Goal: Task Accomplishment & Management: Complete application form

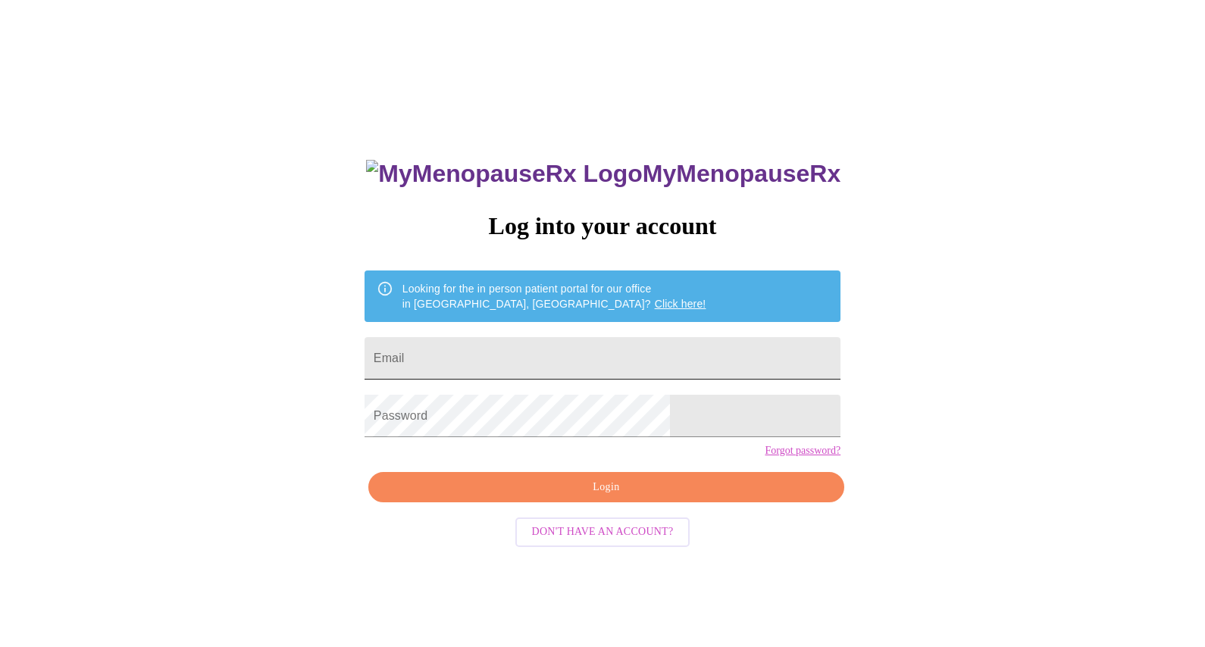
click at [581, 341] on input "Email" at bounding box center [603, 358] width 476 height 42
type input "[PERSON_NAME][EMAIL_ADDRESS][PERSON_NAME][DOMAIN_NAME]"
click at [564, 497] on span "Login" at bounding box center [606, 487] width 441 height 19
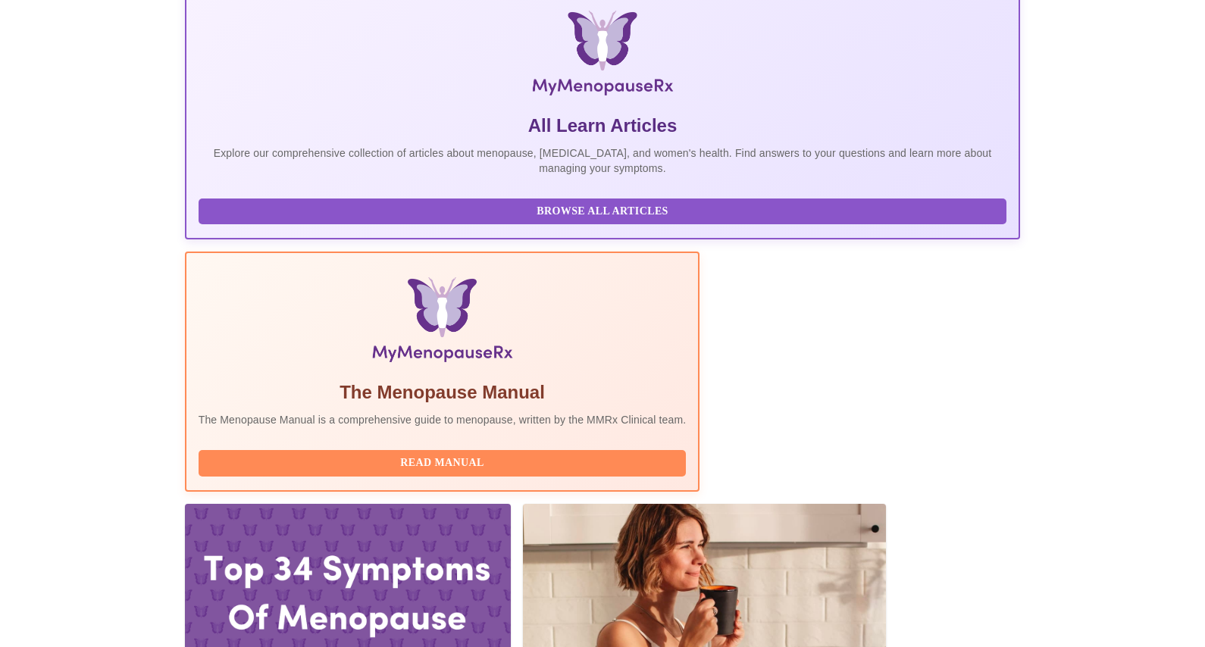
scroll to position [293, 0]
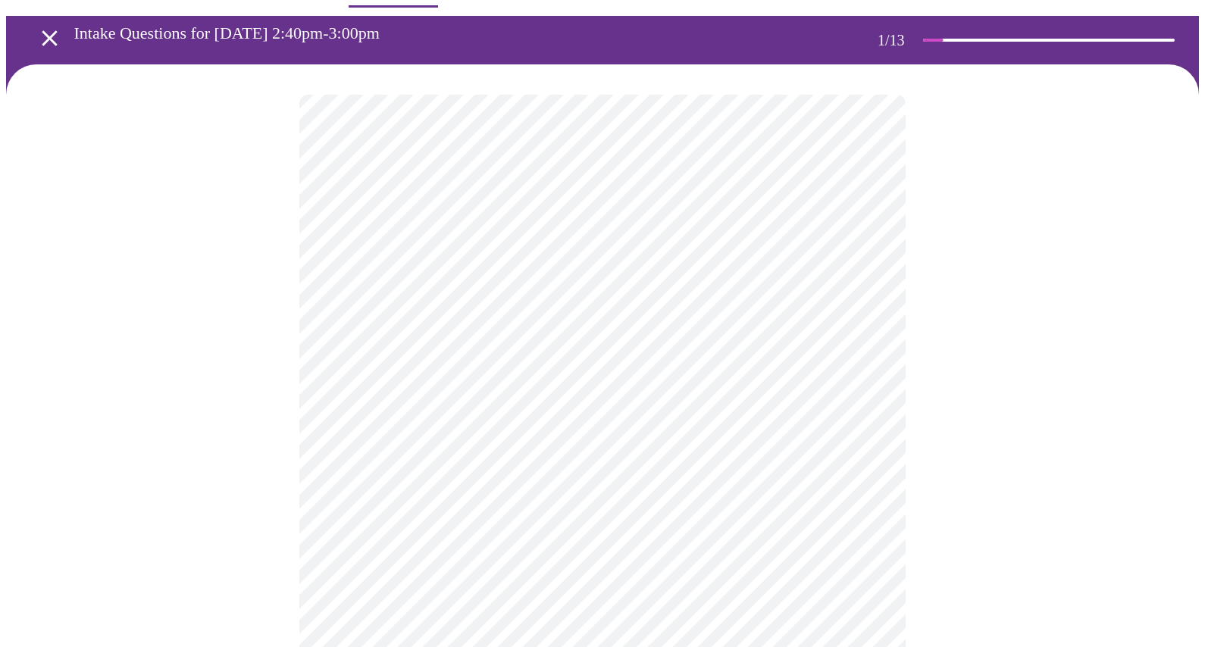
scroll to position [99, 0]
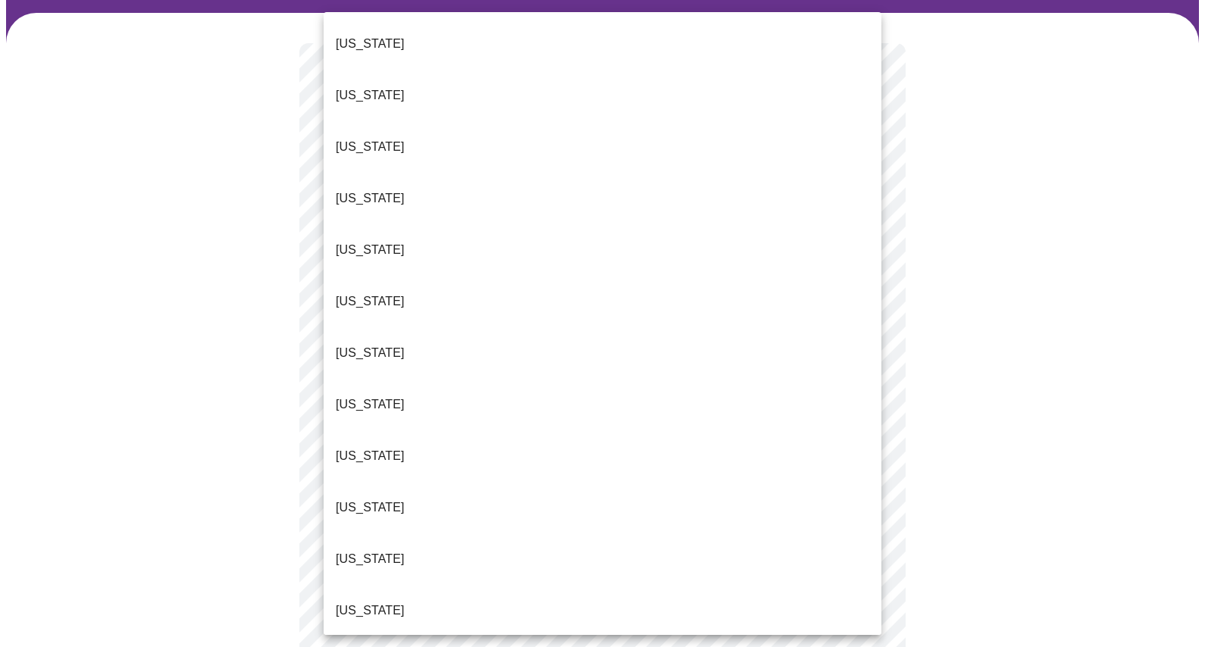
click at [625, 230] on body "MyMenopauseRx Appointments Messaging Labs Uploads Medications Community Refer a…" at bounding box center [602, 600] width 1193 height 1385
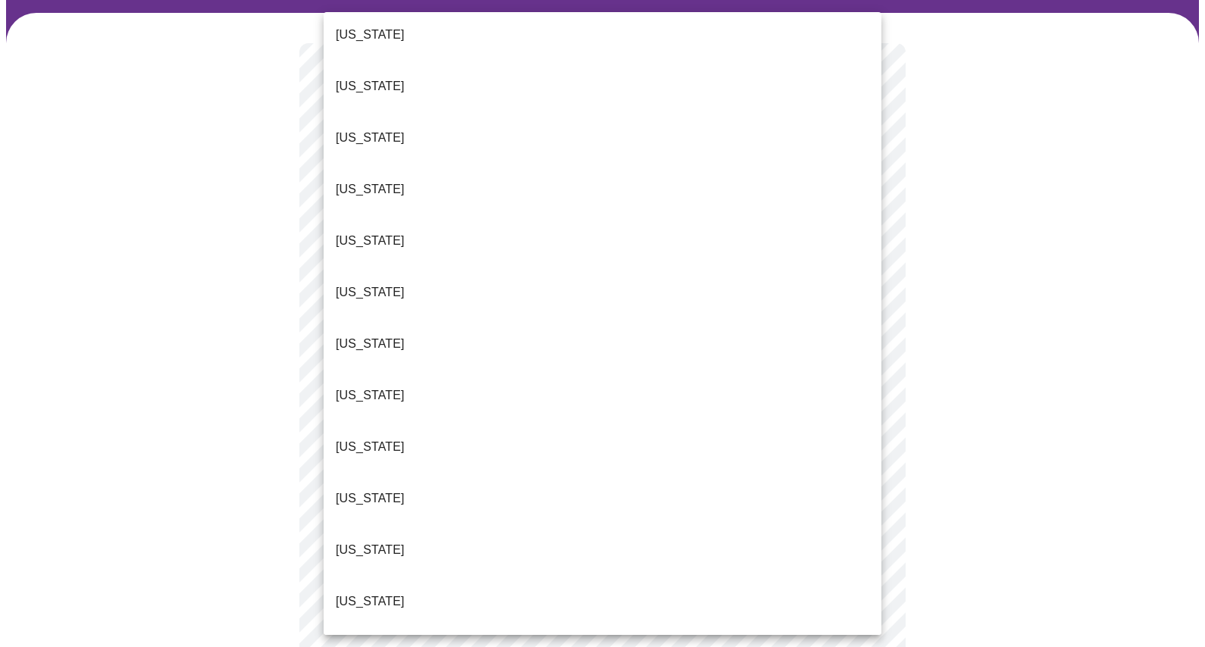
scroll to position [1020, 0]
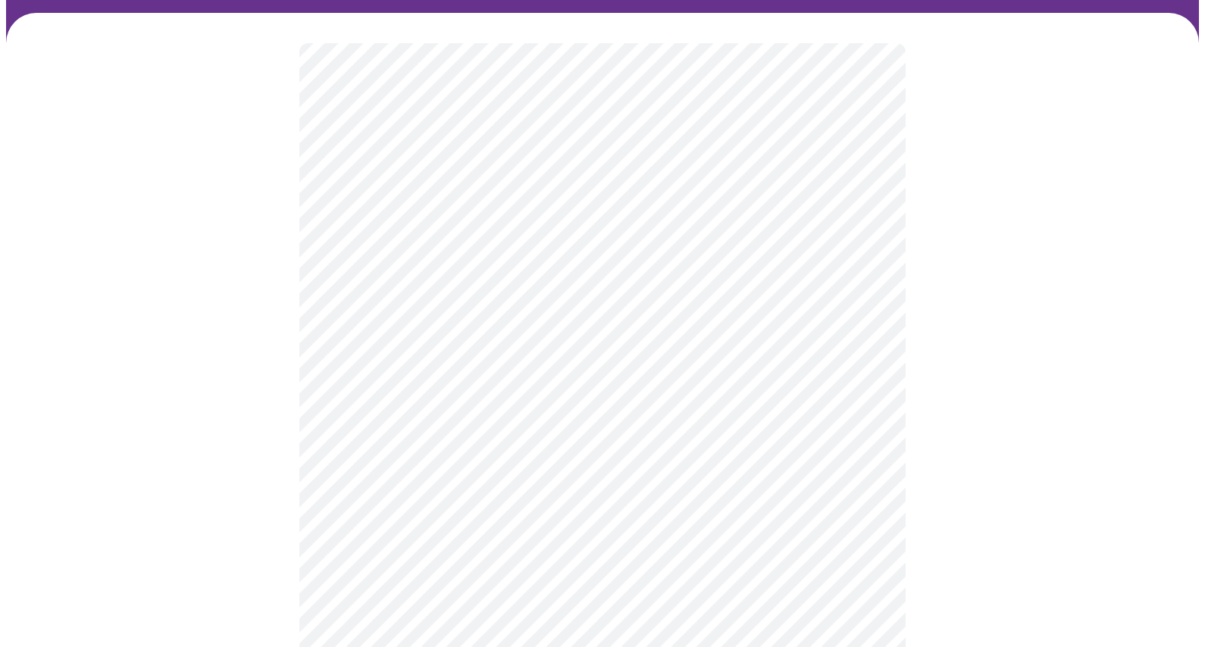
click at [412, 351] on body "MyMenopauseRx Appointments Messaging Labs Uploads Medications Community Refer a…" at bounding box center [602, 596] width 1193 height 1376
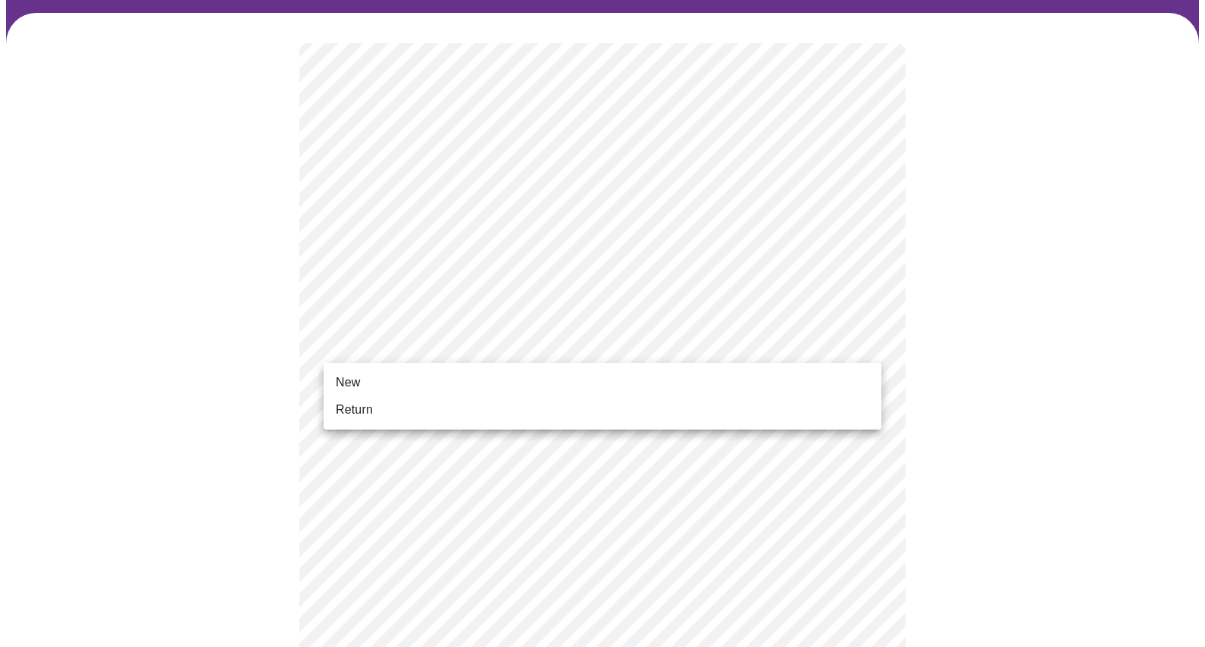
click at [393, 414] on li "Return" at bounding box center [603, 409] width 558 height 27
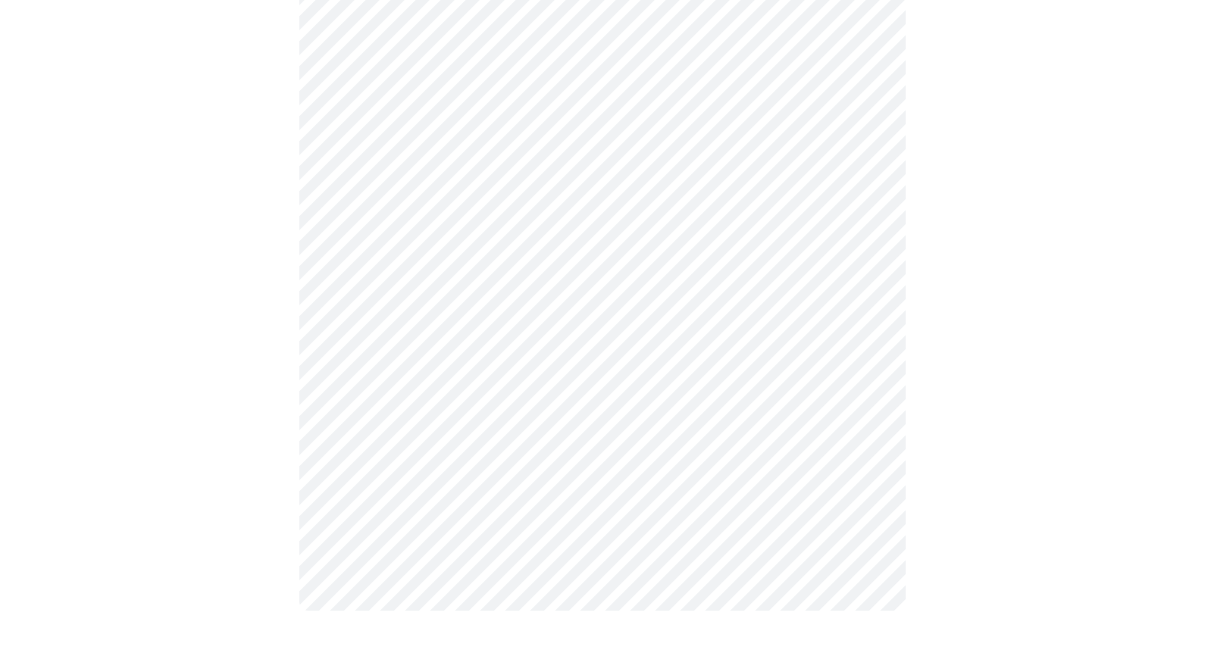
scroll to position [0, 0]
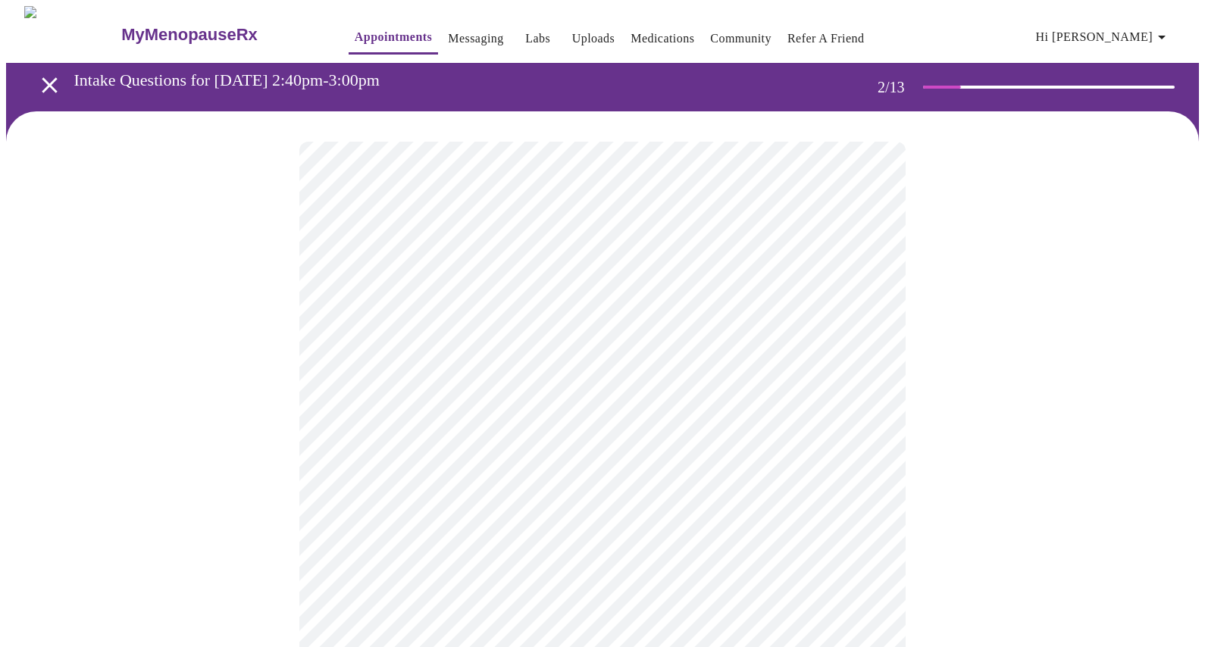
click at [774, 315] on body "MyMenopauseRx Appointments Messaging Labs Uploads Medications Community Refer a…" at bounding box center [602, 461] width 1193 height 911
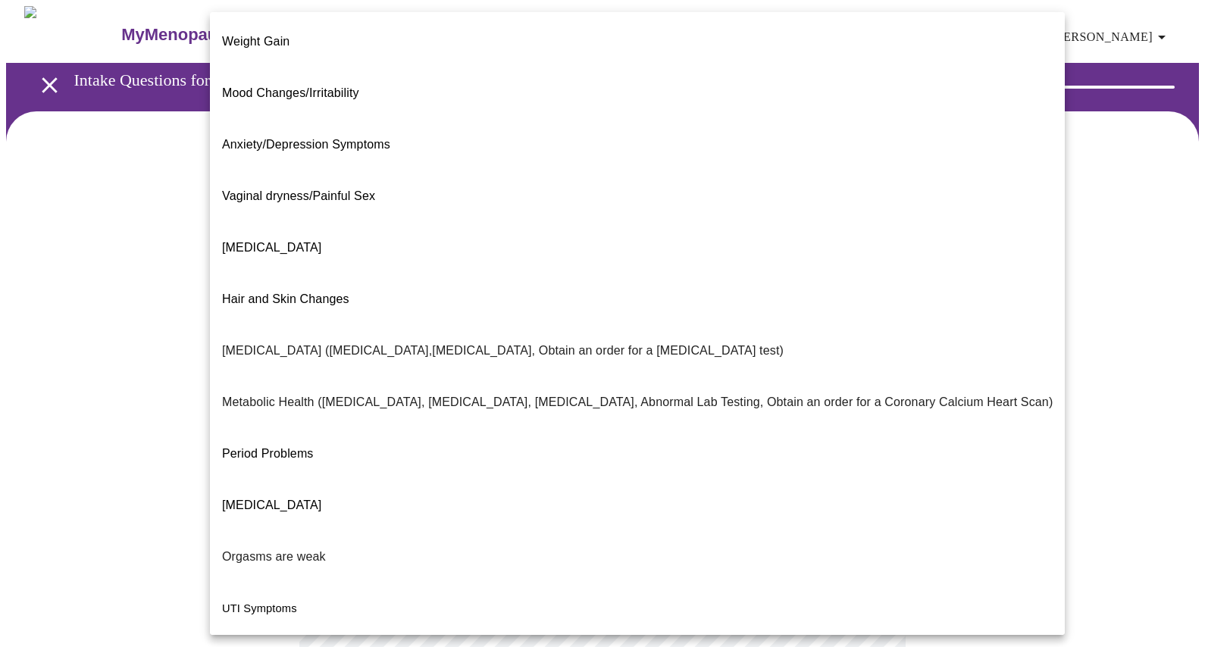
scroll to position [138, 0]
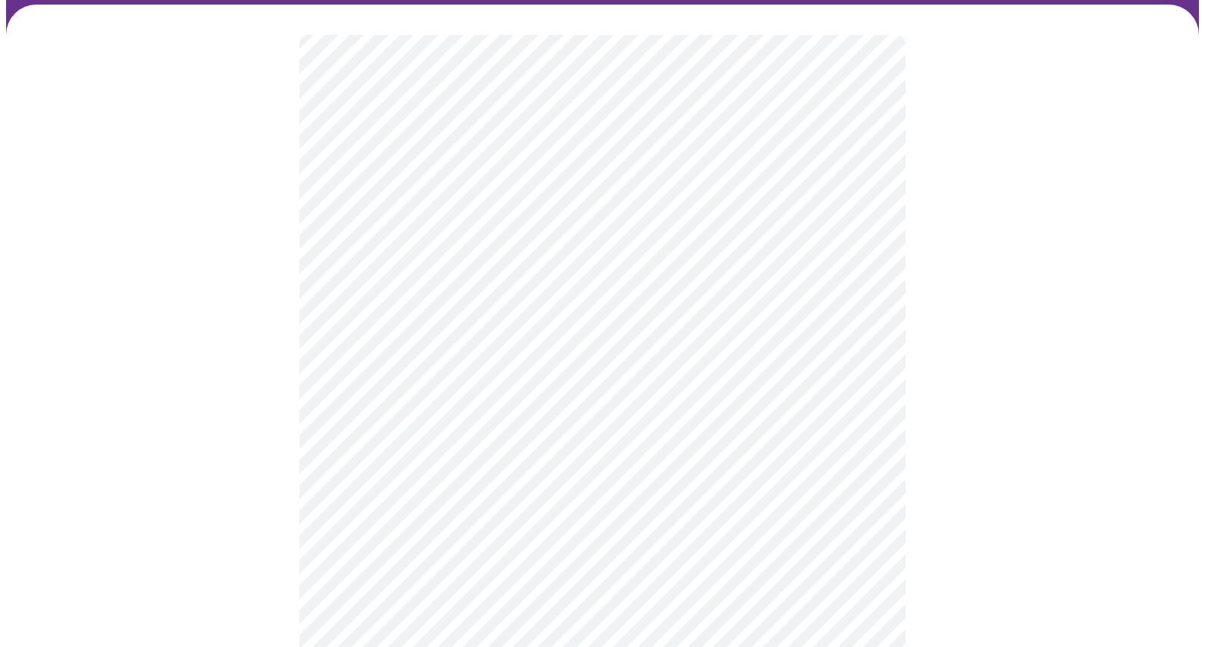
scroll to position [119, 0]
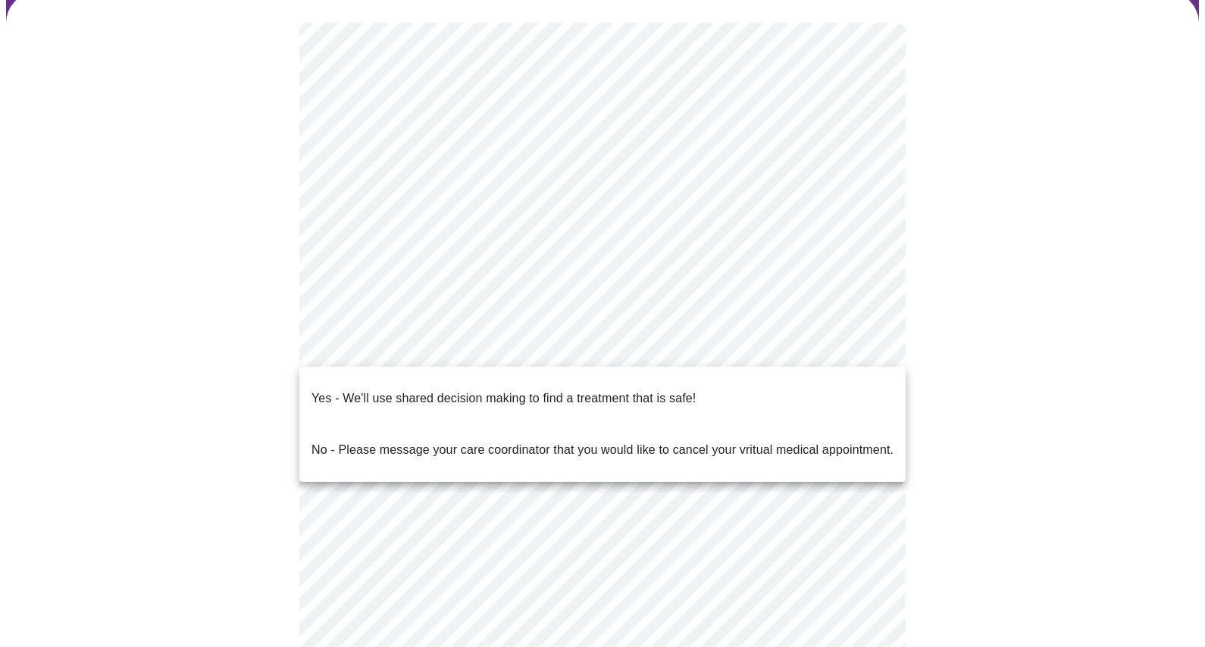
click at [440, 343] on body "MyMenopauseRx Appointments Messaging Labs Uploads Medications Community Refer a…" at bounding box center [602, 338] width 1193 height 902
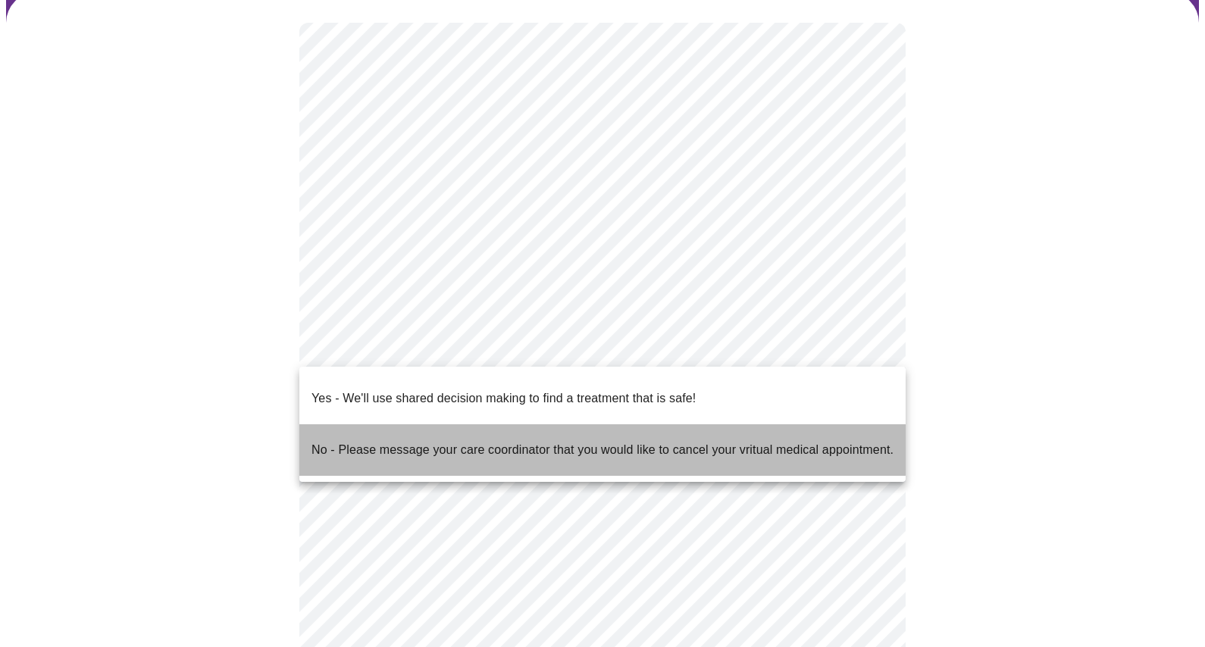
click at [371, 441] on p "No - Please message your care coordinator that you would like to cancel your vr…" at bounding box center [603, 450] width 582 height 18
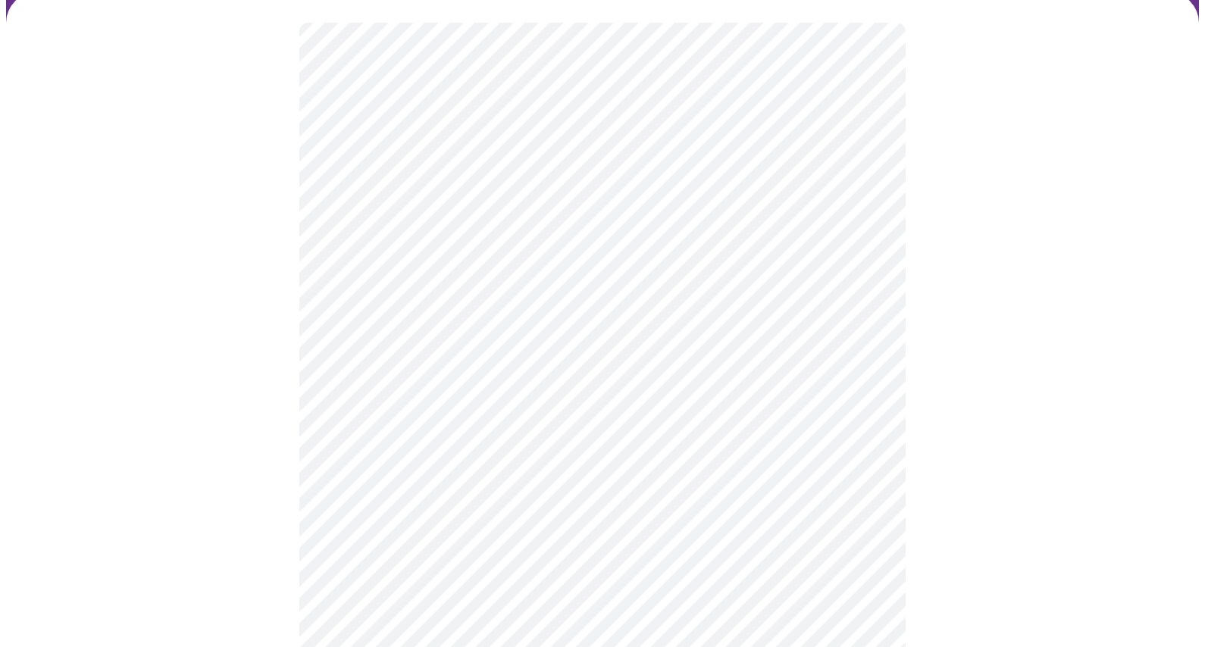
click at [262, 514] on div at bounding box center [602, 386] width 1193 height 788
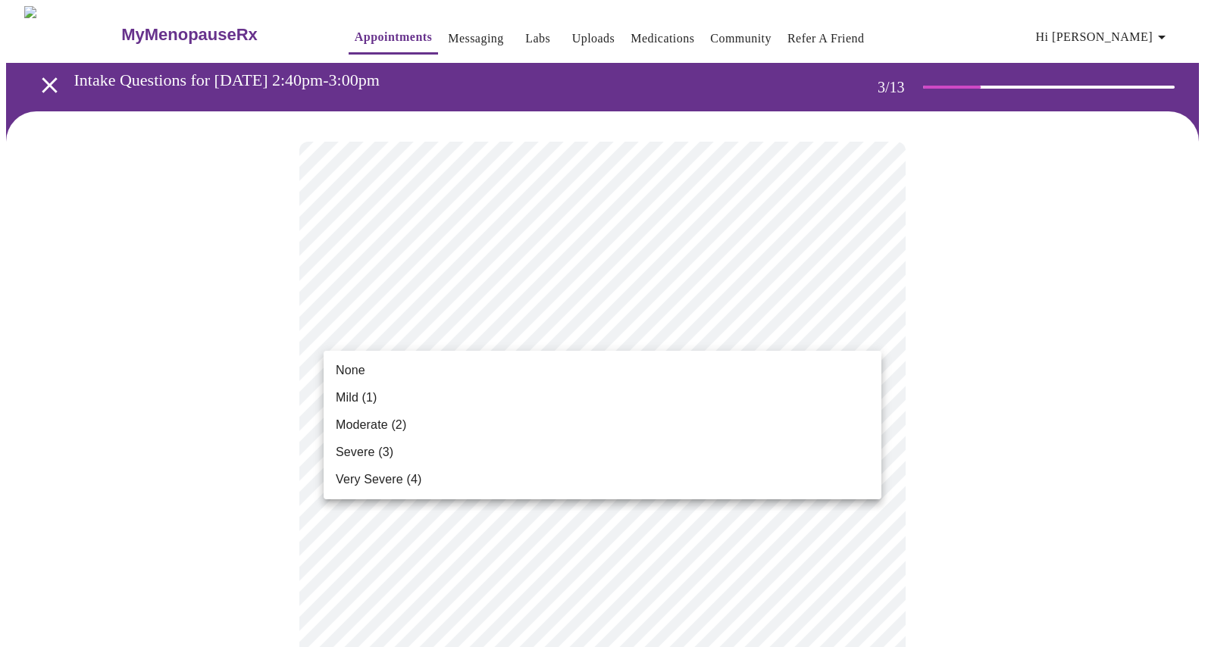
click at [372, 407] on li "Mild (1)" at bounding box center [603, 397] width 558 height 27
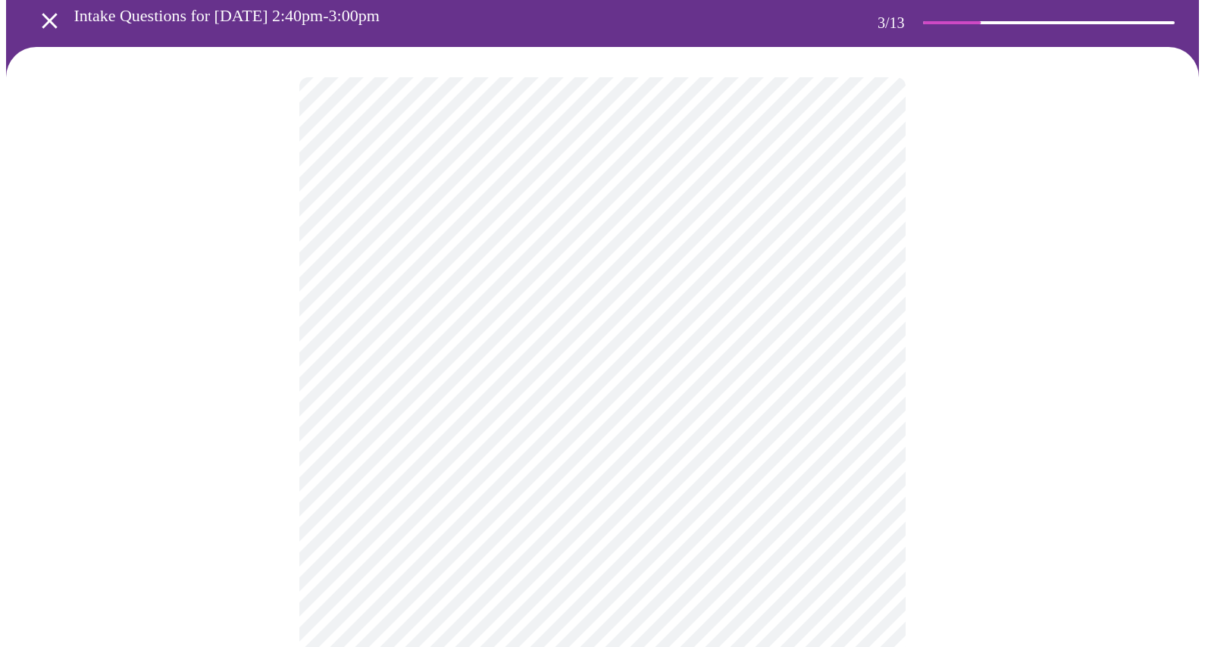
scroll to position [94, 0]
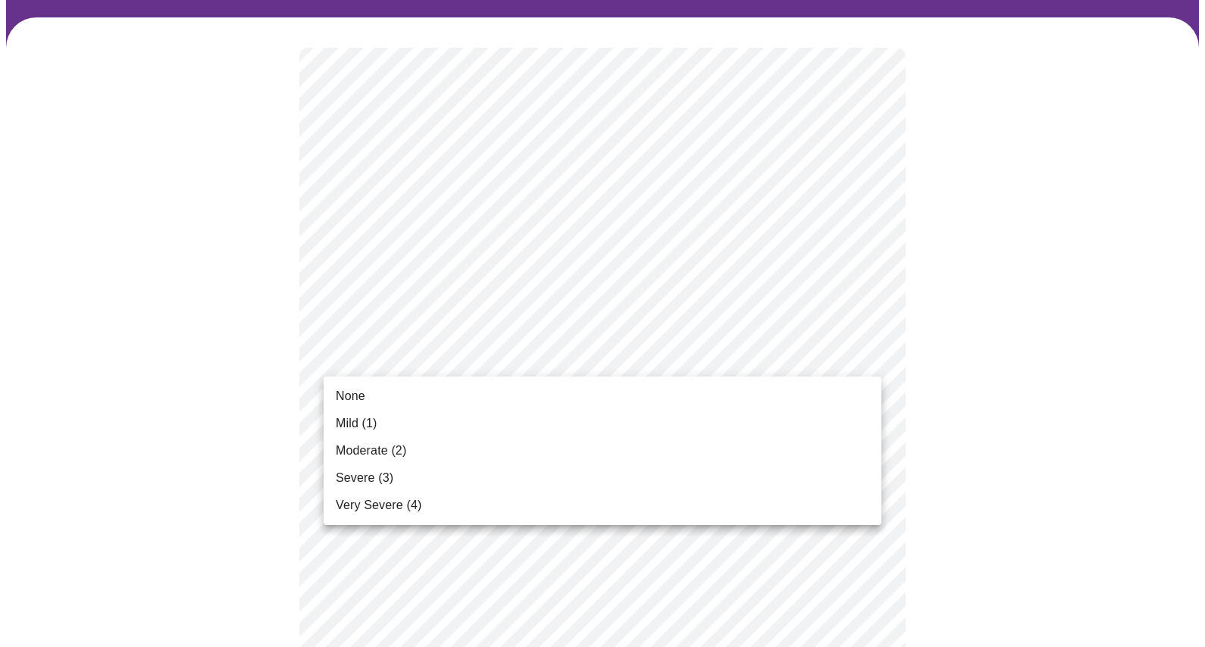
click at [378, 431] on li "Mild (1)" at bounding box center [603, 423] width 558 height 27
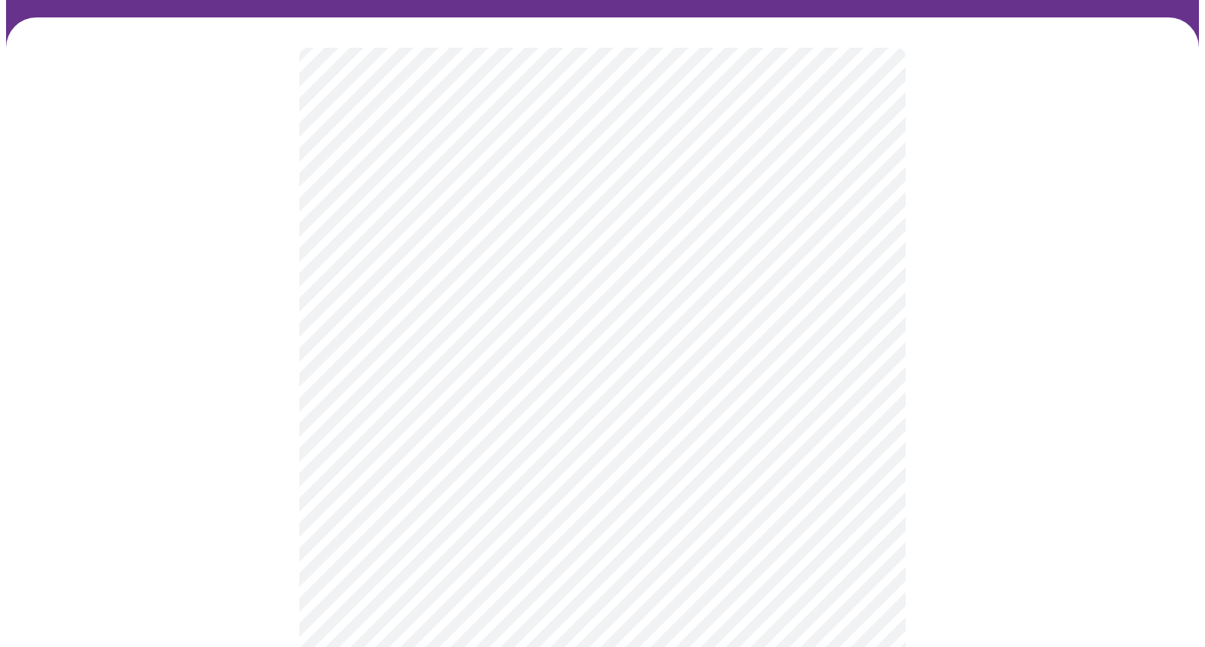
scroll to position [258, 0]
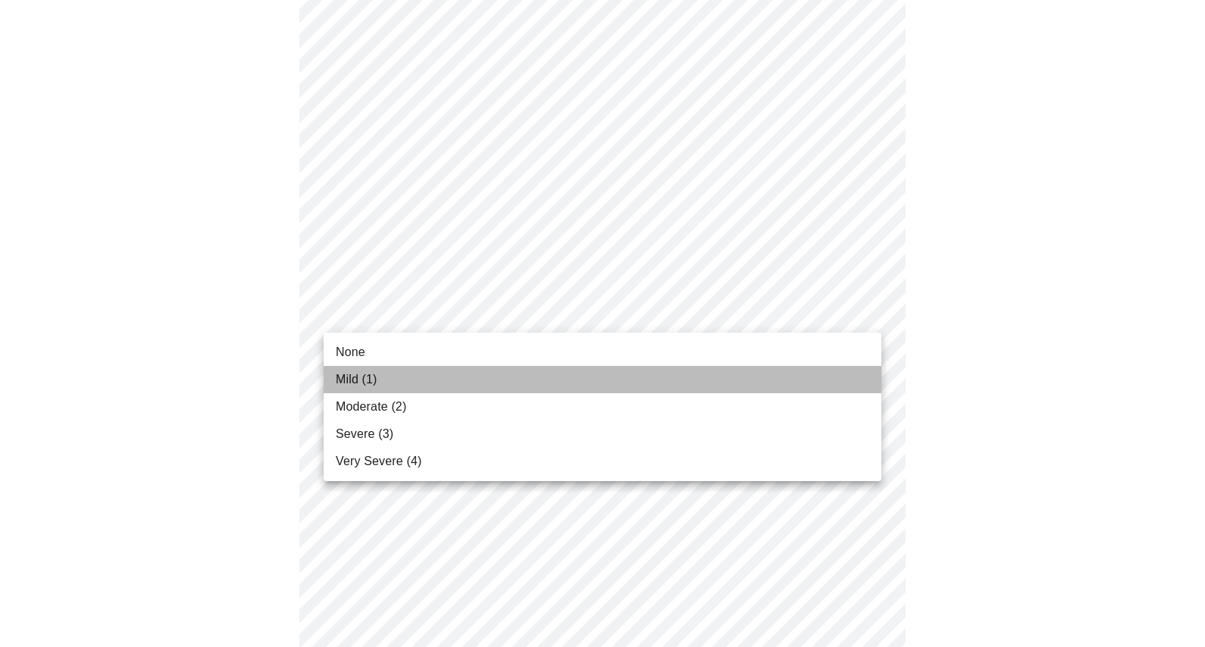
click at [396, 384] on li "Mild (1)" at bounding box center [603, 379] width 558 height 27
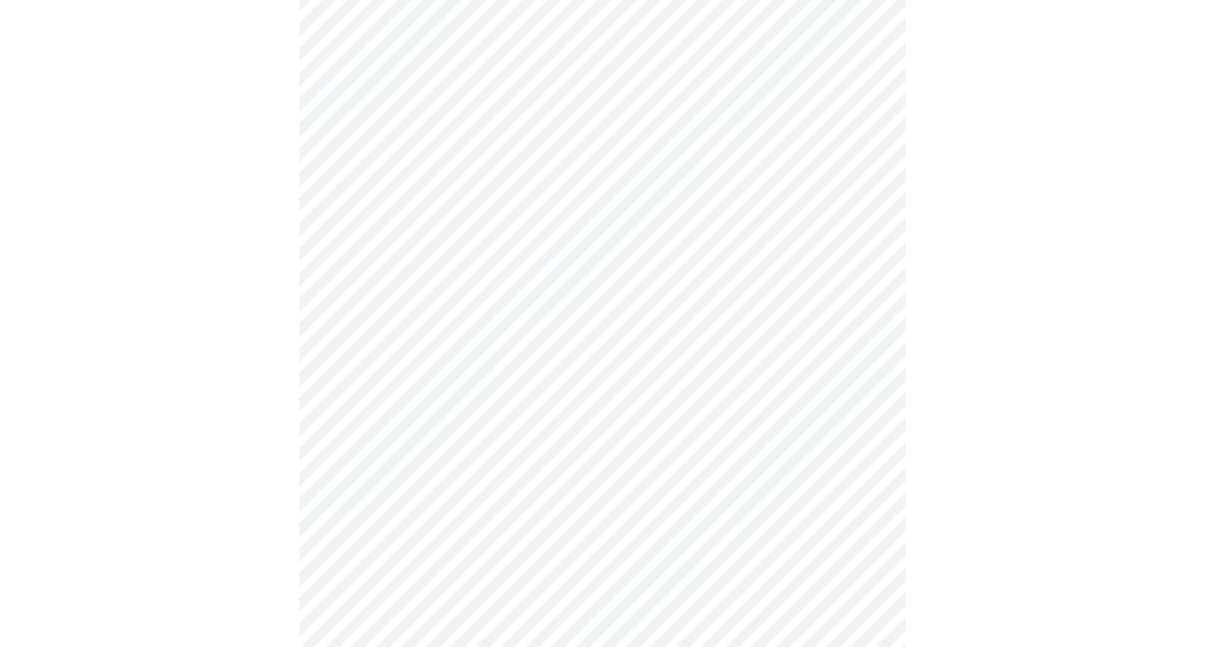
scroll to position [392, 0]
click at [415, 299] on body "MyMenopauseRx Appointments Messaging Labs Uploads Medications Community Refer a…" at bounding box center [602, 590] width 1193 height 1953
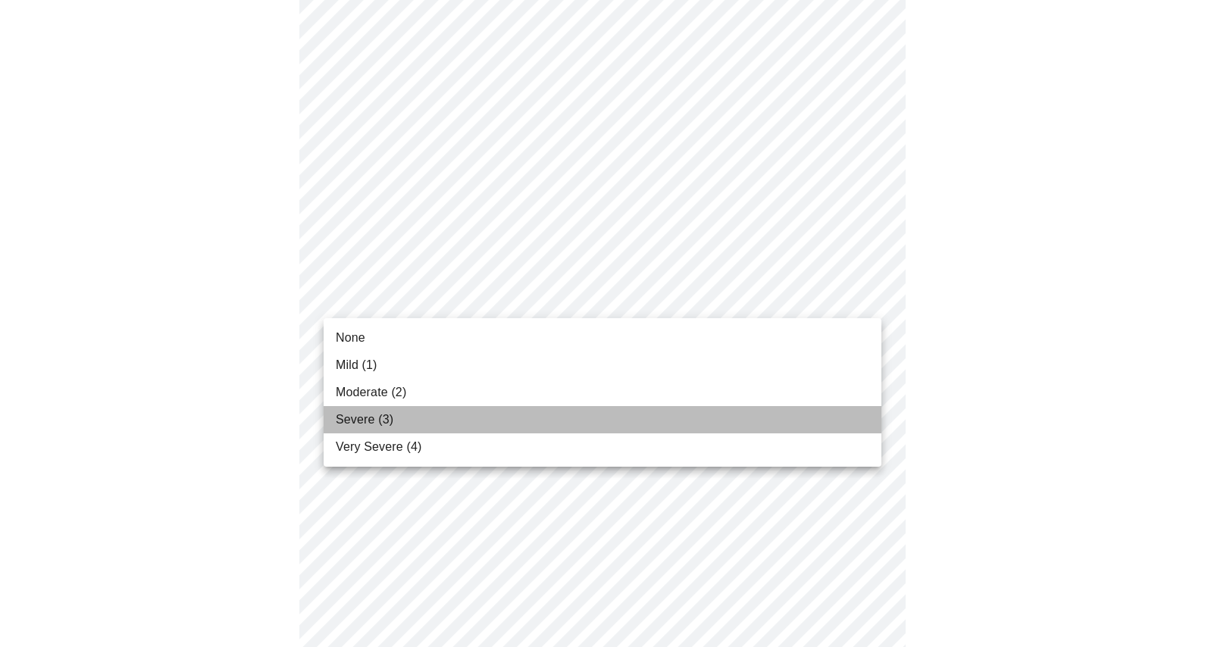
click at [404, 419] on li "Severe (3)" at bounding box center [603, 419] width 558 height 27
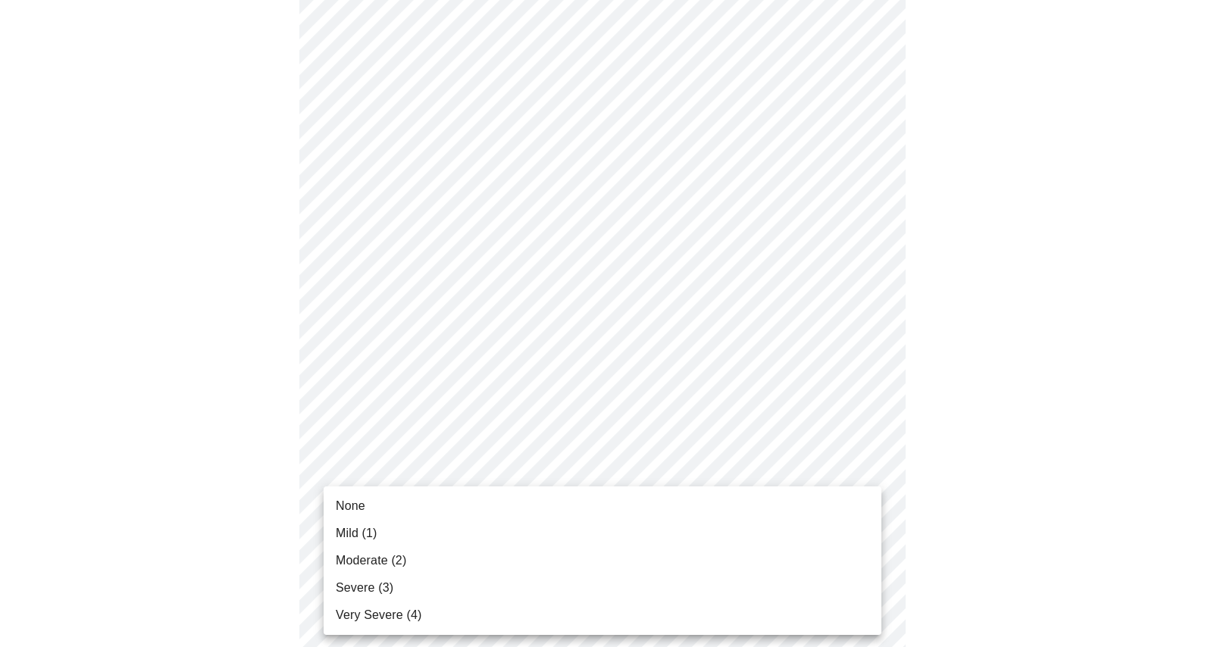
click at [399, 516] on body "MyMenopauseRx Appointments Messaging Labs Uploads Medications Community Refer a…" at bounding box center [602, 580] width 1193 height 1932
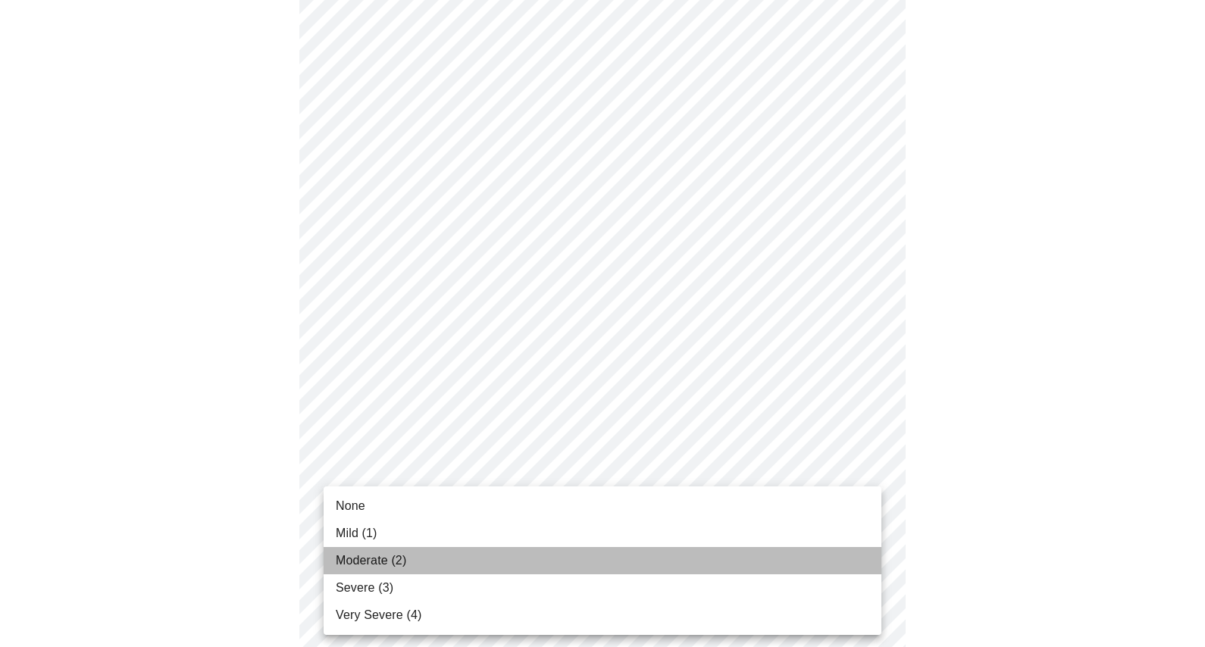
click at [394, 569] on span "Moderate (2)" at bounding box center [371, 561] width 71 height 18
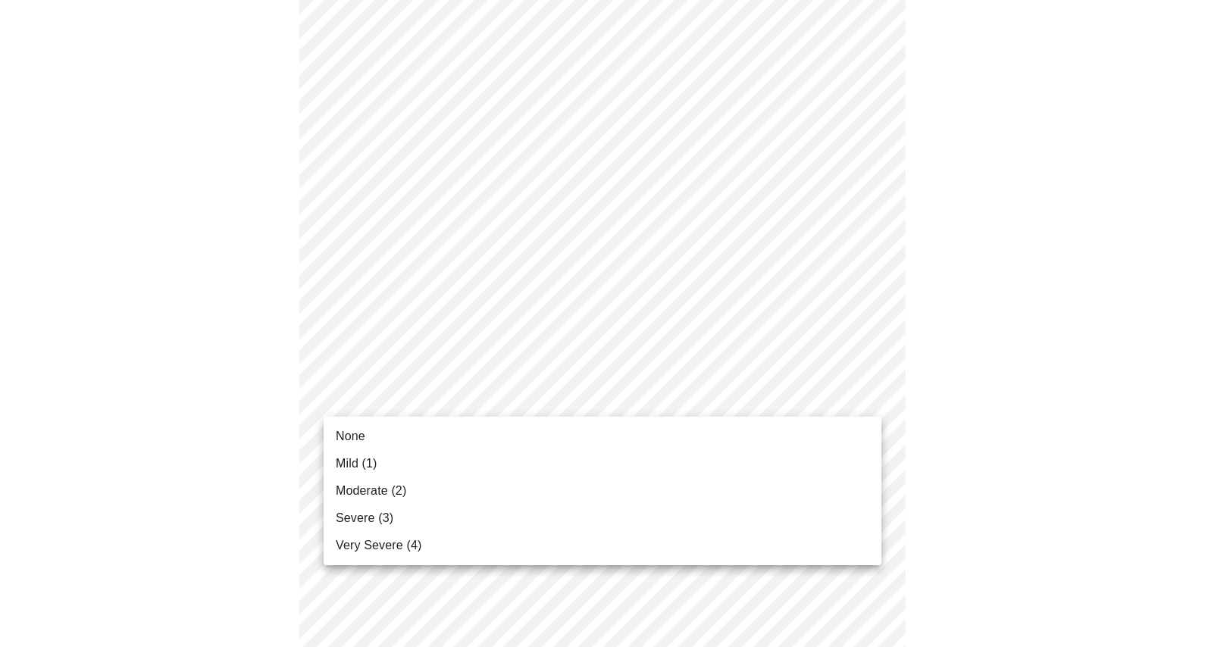
click at [402, 402] on body "MyMenopauseRx Appointments Messaging Labs Uploads Medications Community Refer a…" at bounding box center [602, 569] width 1193 height 1910
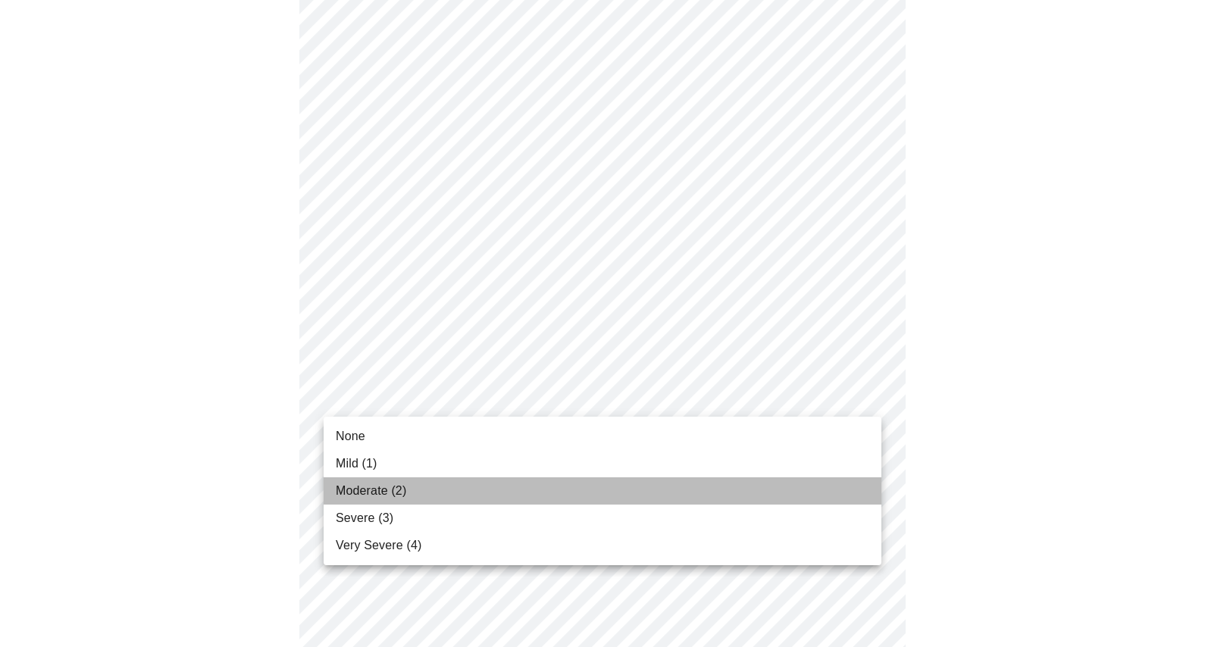
click at [391, 501] on li "Moderate (2)" at bounding box center [603, 491] width 558 height 27
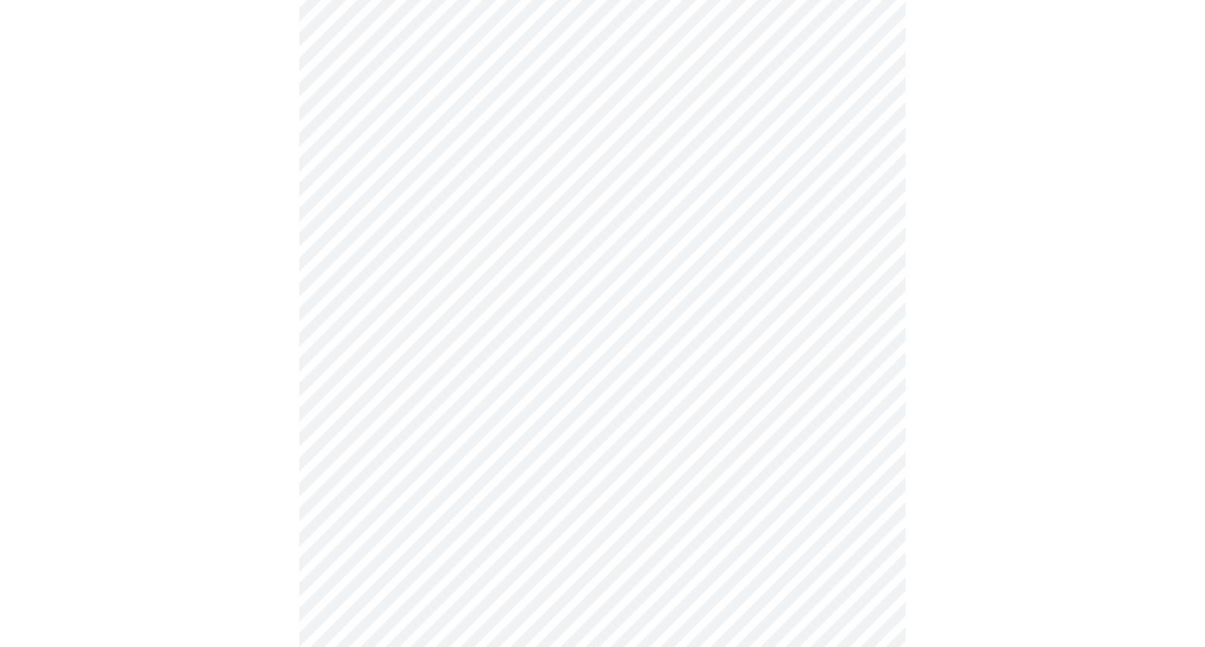
scroll to position [588, 0]
click at [388, 413] on body "MyMenopauseRx Appointments Messaging Labs Uploads Medications Community Refer a…" at bounding box center [602, 363] width 1193 height 1889
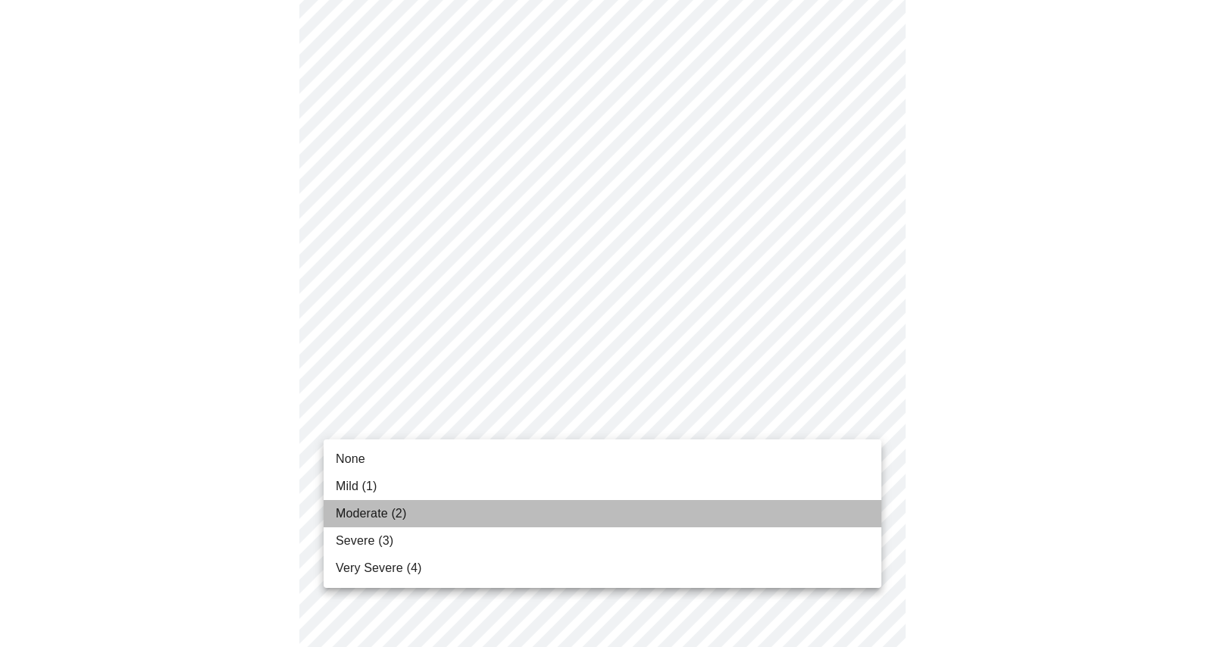
click at [380, 518] on span "Moderate (2)" at bounding box center [371, 514] width 71 height 18
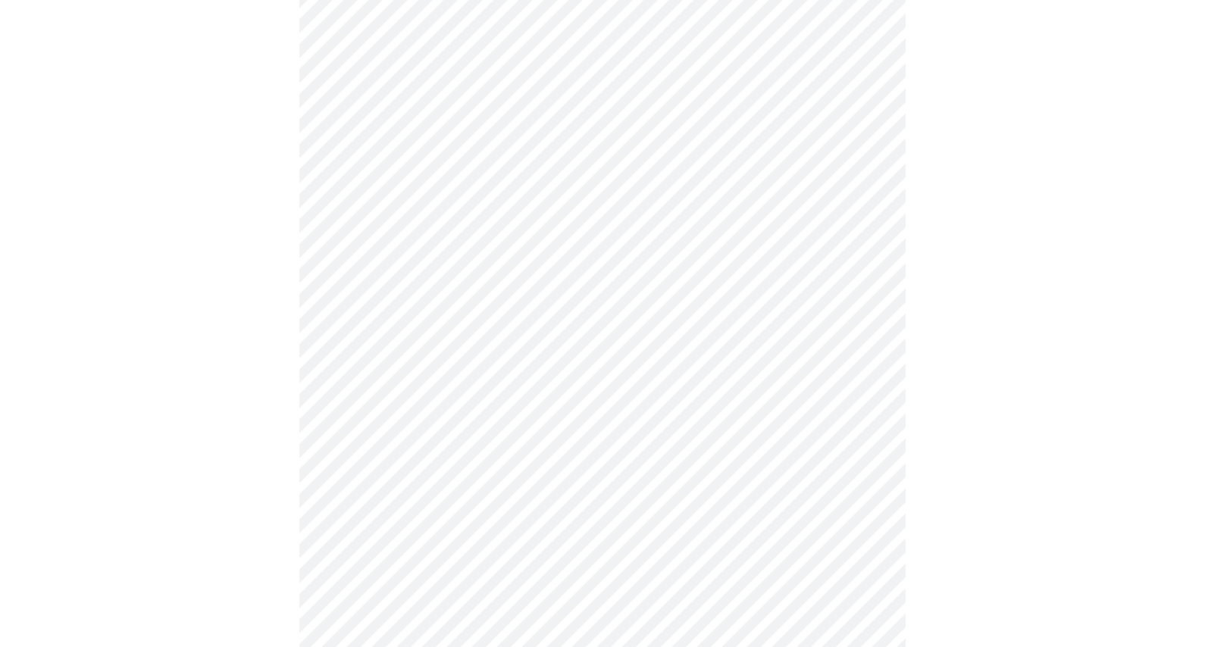
scroll to position [823, 0]
click at [422, 302] on body "MyMenopauseRx Appointments Messaging Labs Uploads Medications Community Refer a…" at bounding box center [602, 118] width 1193 height 1868
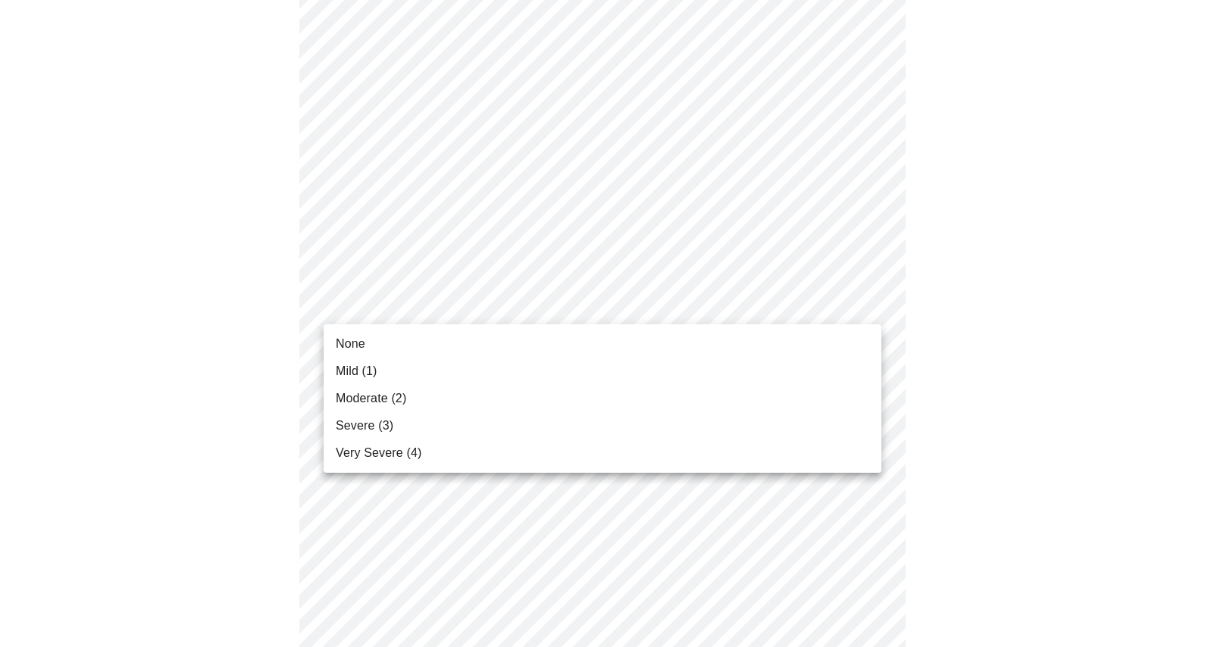
click at [409, 346] on li "None" at bounding box center [603, 344] width 558 height 27
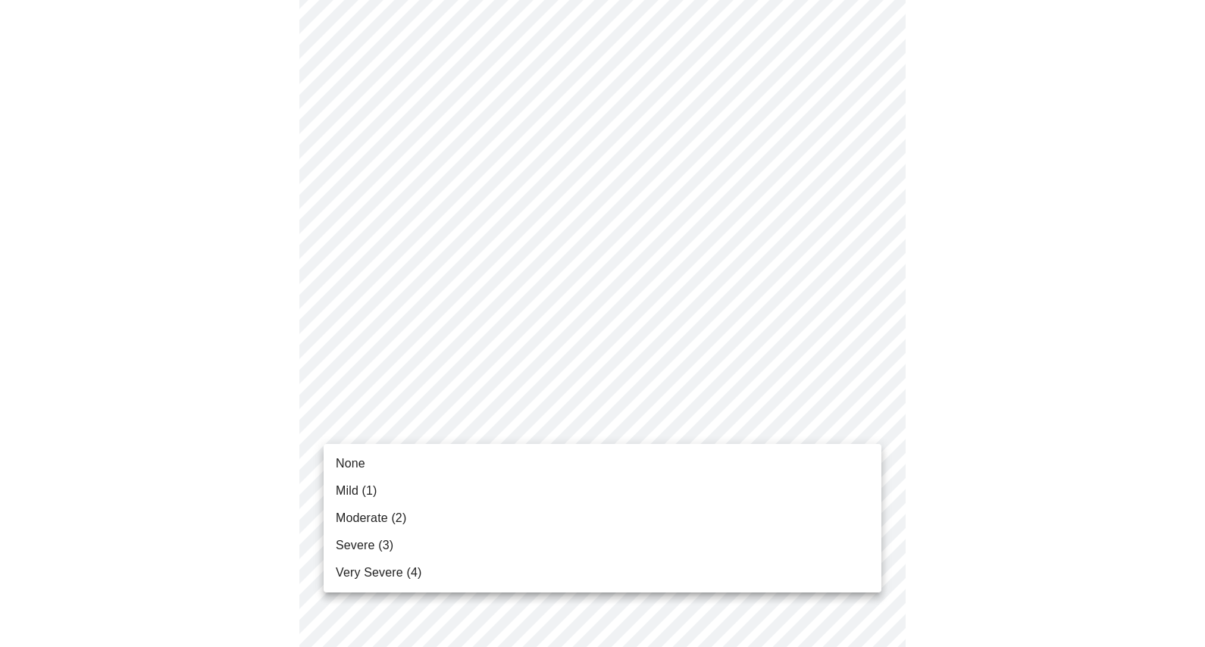
click at [420, 421] on body "MyMenopauseRx Appointments Messaging Labs Uploads Medications Community Refer a…" at bounding box center [602, 107] width 1193 height 1847
click at [405, 449] on ul "None Mild (1) Moderate (2) Severe (3) Very Severe (4)" at bounding box center [603, 518] width 558 height 149
click at [406, 459] on li "None" at bounding box center [603, 463] width 558 height 27
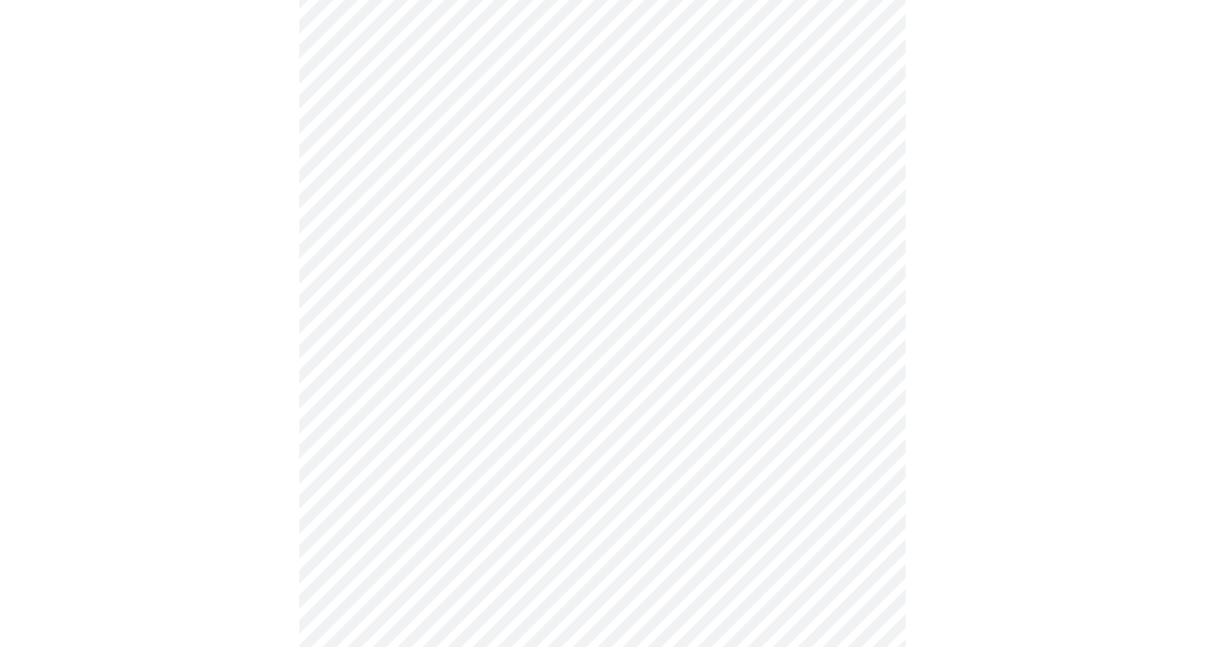
scroll to position [1040, 0]
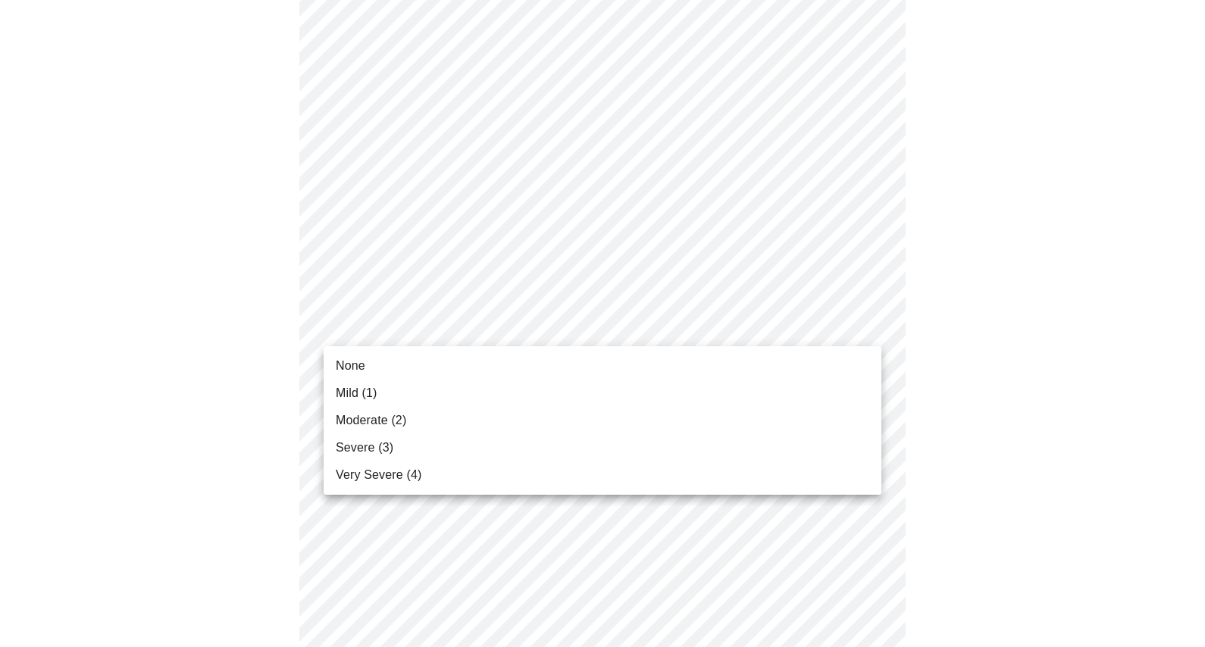
click at [410, 362] on li "None" at bounding box center [603, 366] width 558 height 27
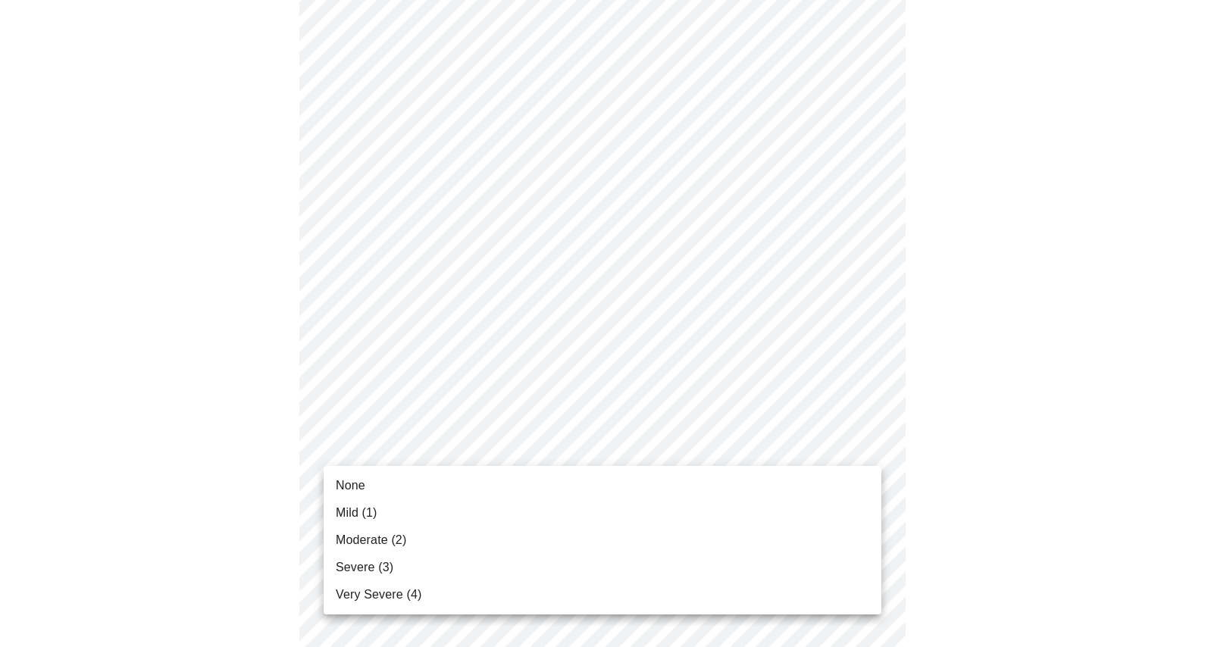
click at [395, 572] on li "Severe (3)" at bounding box center [603, 567] width 558 height 27
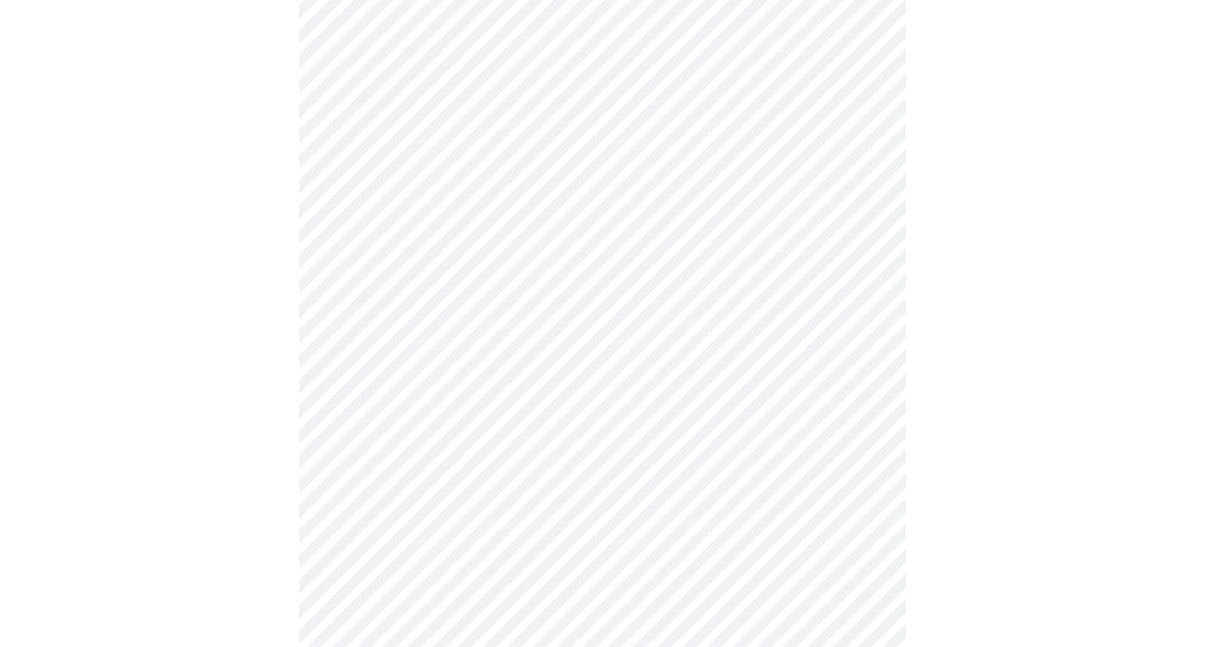
scroll to position [686, 0]
click at [403, 223] on body "MyMenopauseRx Appointments Messaging Labs Uploads Medications Community Refer a…" at bounding box center [602, 68] width 1193 height 1497
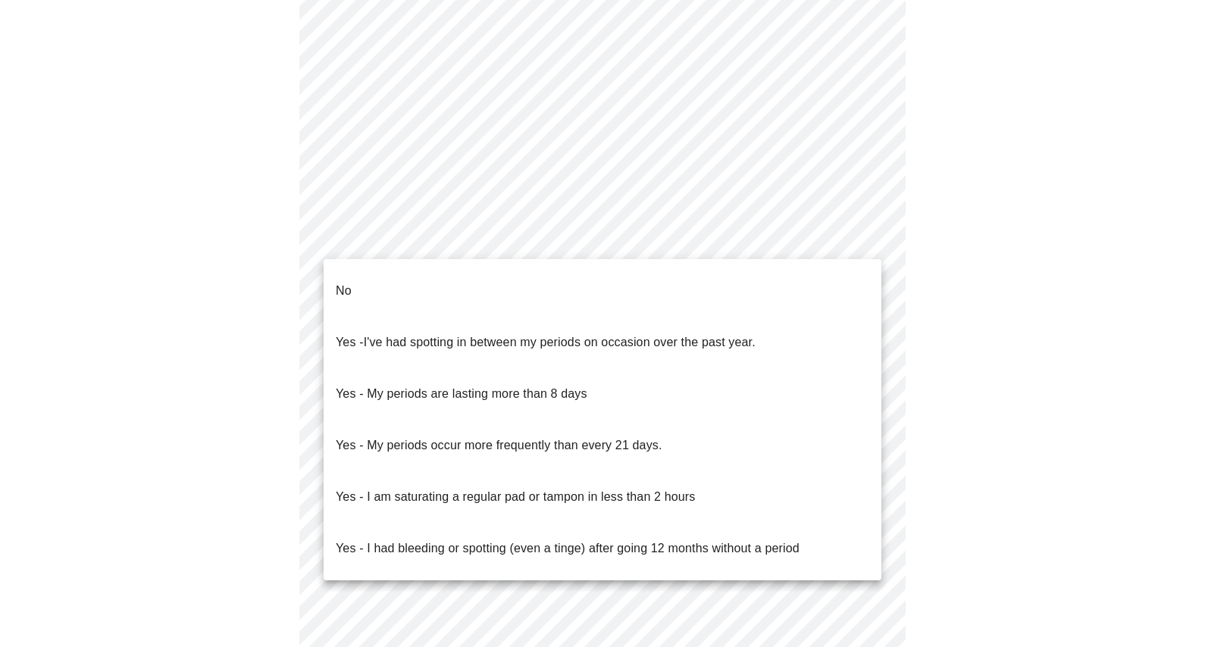
click at [390, 336] on span "I've had spotting in between my periods on occasion over the past year." at bounding box center [560, 342] width 392 height 13
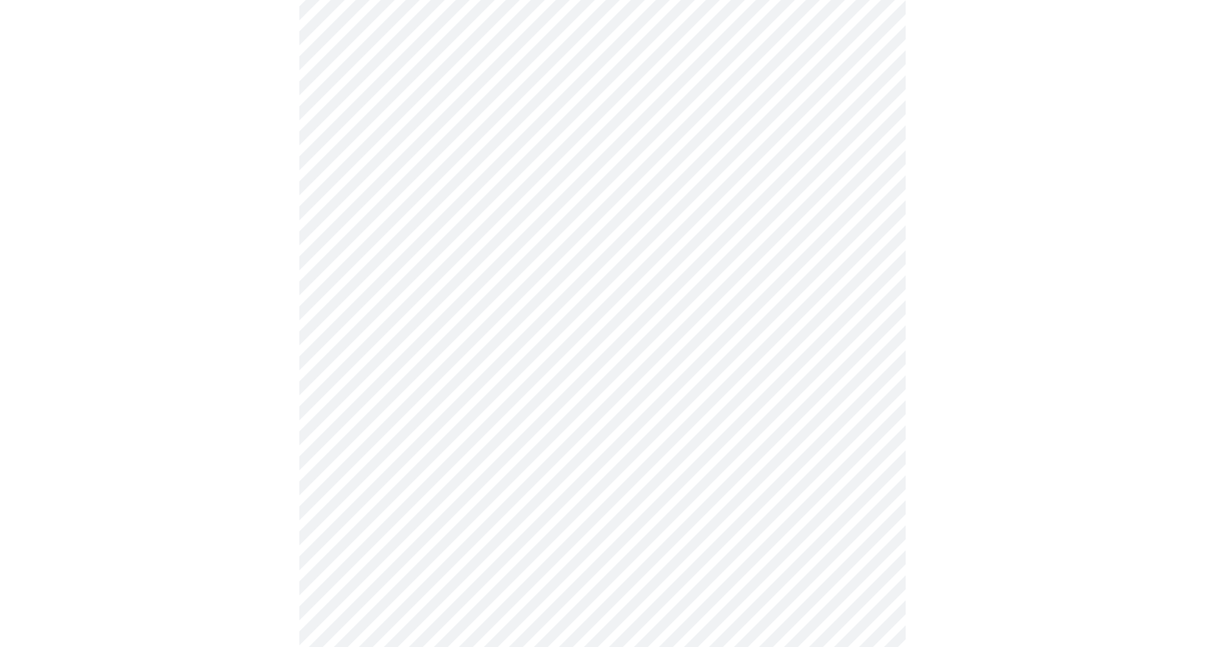
click at [391, 352] on body "MyMenopauseRx Appointments Messaging Labs Uploads Medications Community Refer a…" at bounding box center [602, 63] width 1193 height 1487
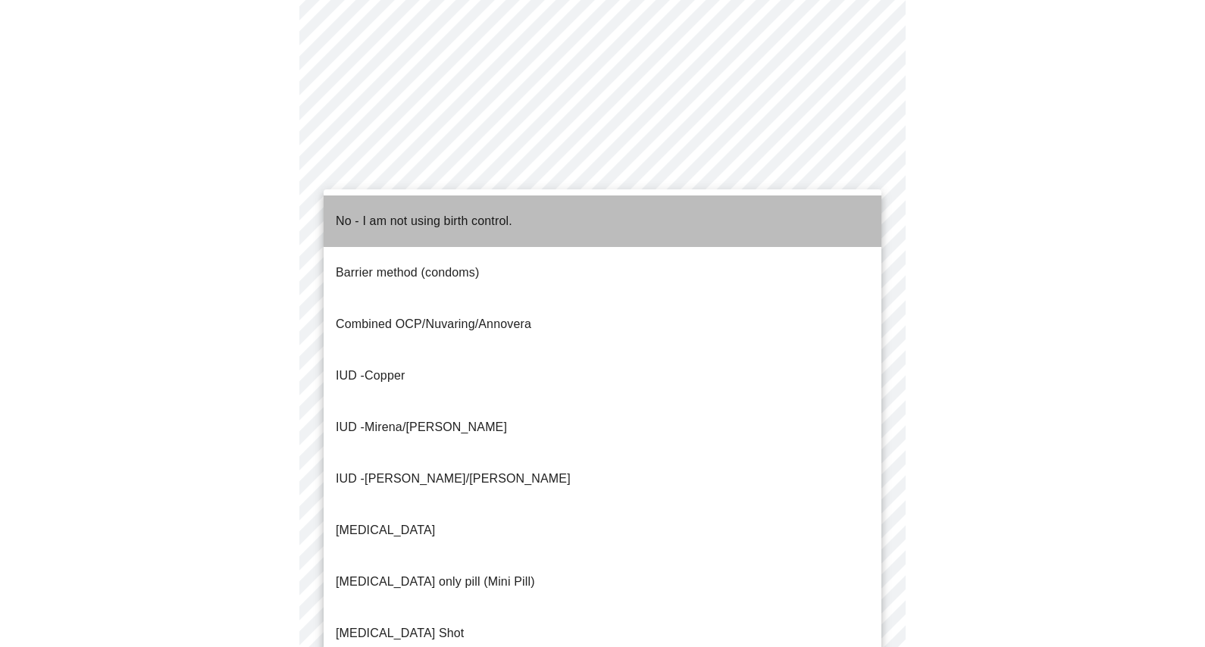
click at [399, 220] on span "No - I am not using birth control." at bounding box center [424, 221] width 177 height 42
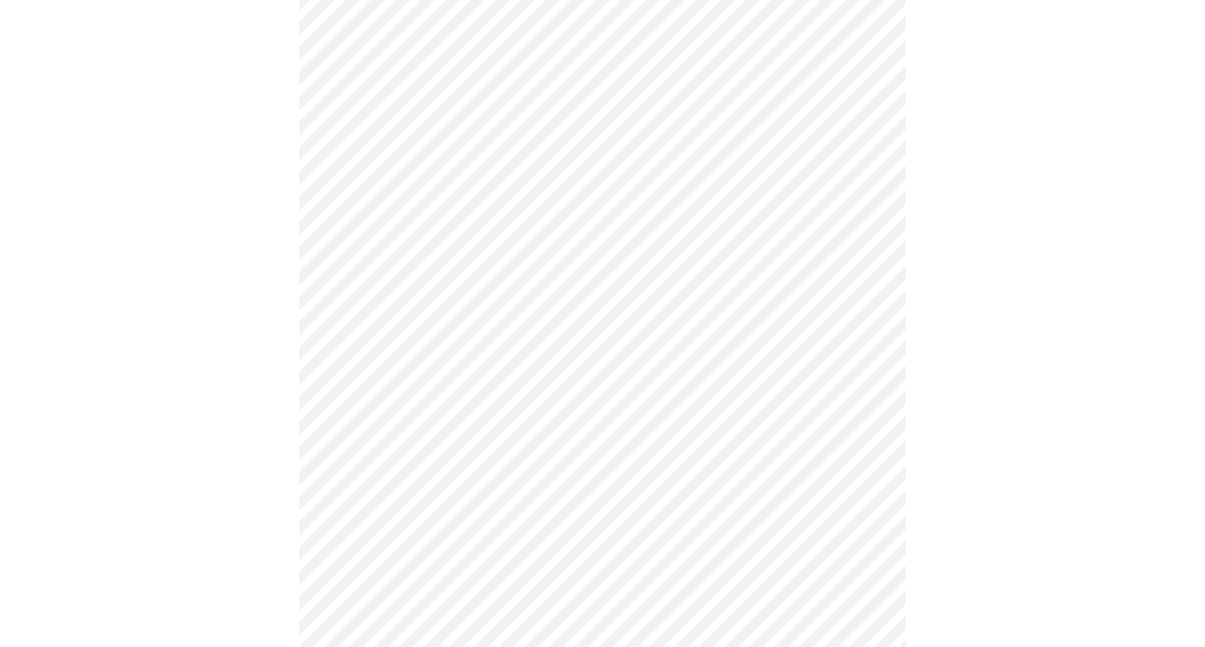
scroll to position [799, 0]
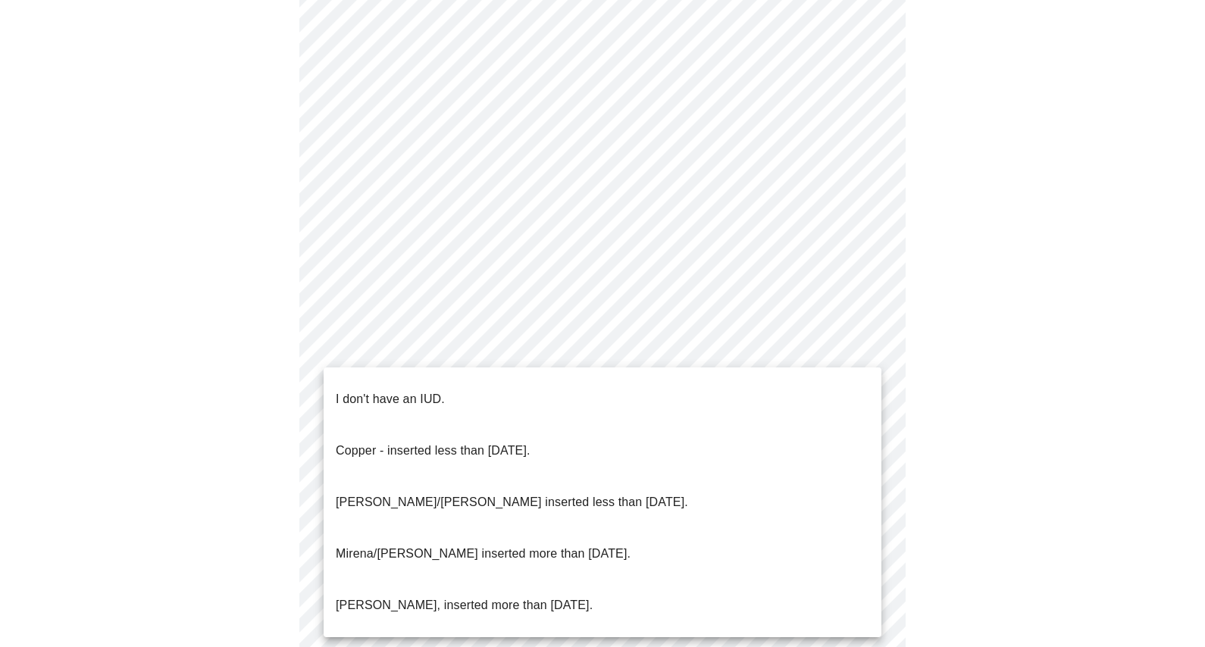
click at [422, 390] on p "I don't have an IUD." at bounding box center [390, 399] width 109 height 18
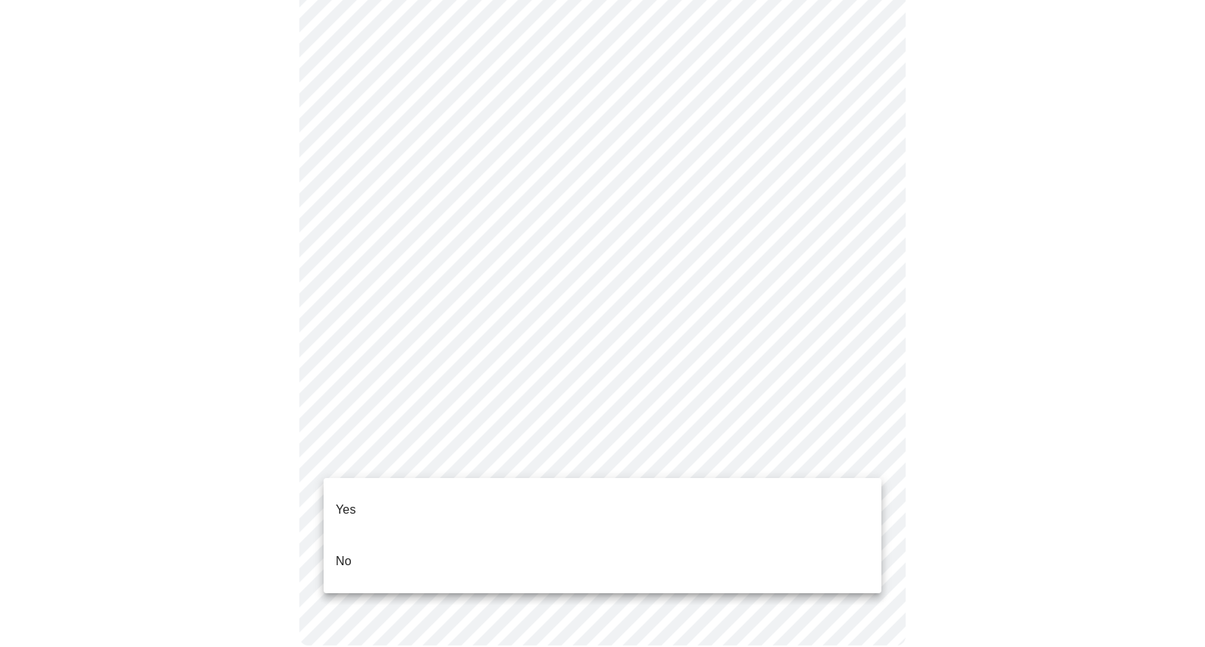
click at [406, 486] on li "Yes" at bounding box center [603, 510] width 558 height 52
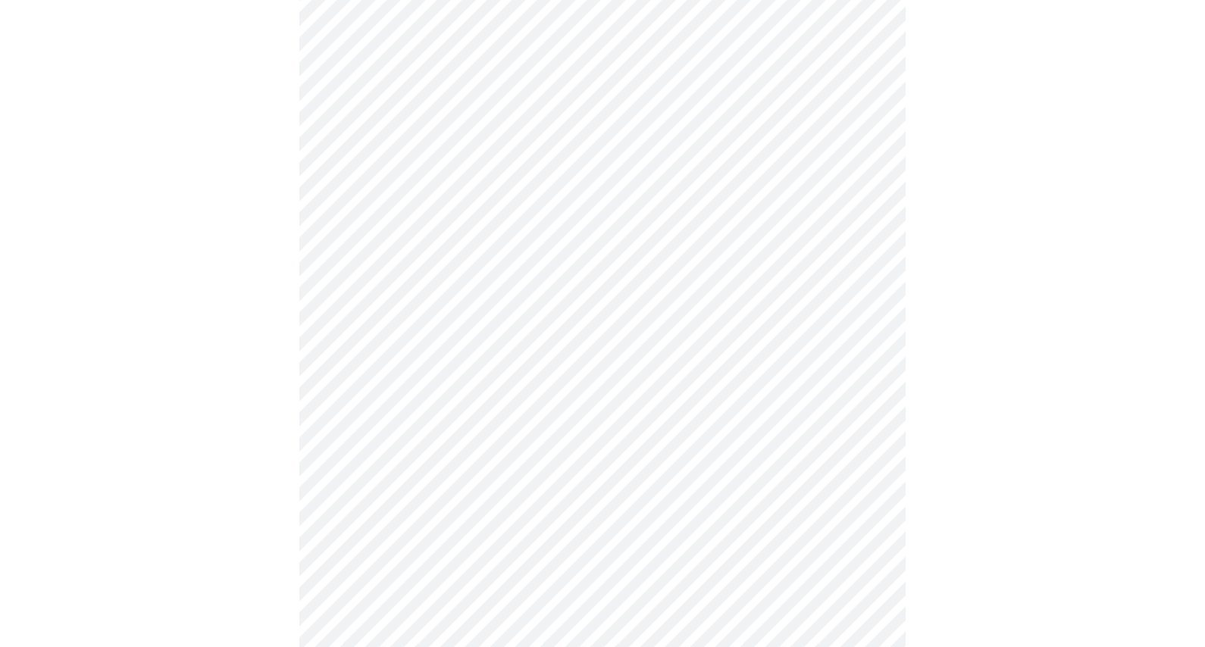
scroll to position [224, 0]
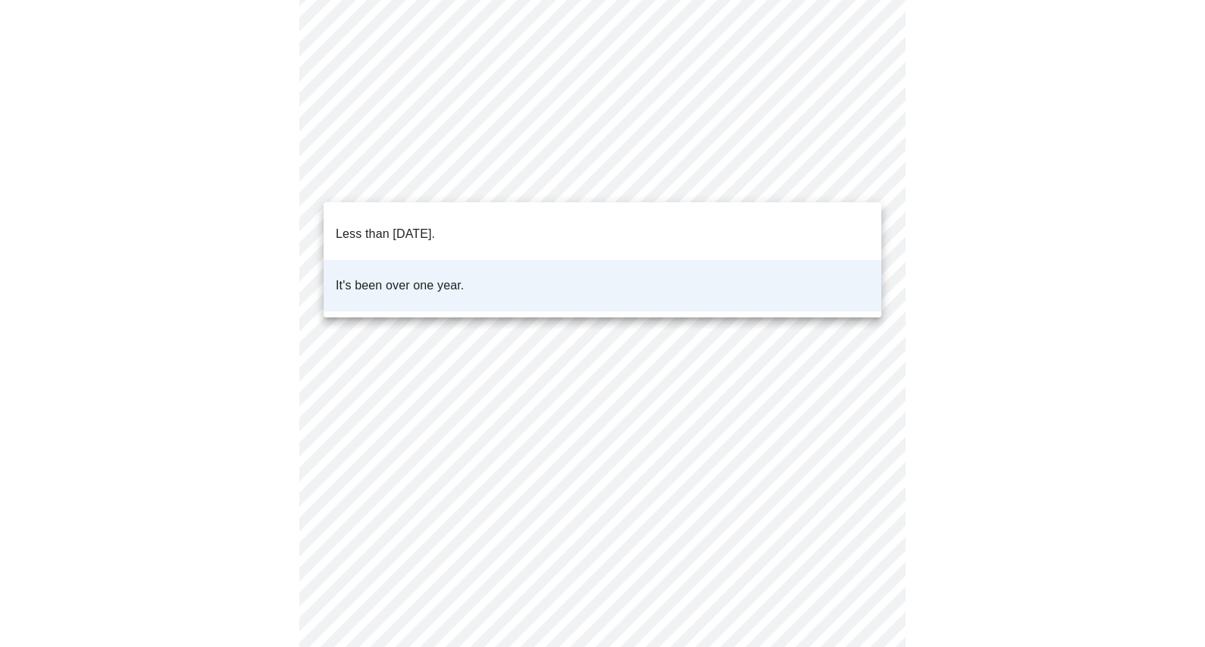
click at [572, 188] on body "MyMenopauseRx Appointments Messaging Labs Uploads Medications Community Refer a…" at bounding box center [602, 338] width 1193 height 1112
click at [522, 226] on li "Less than one year ago." at bounding box center [603, 234] width 558 height 52
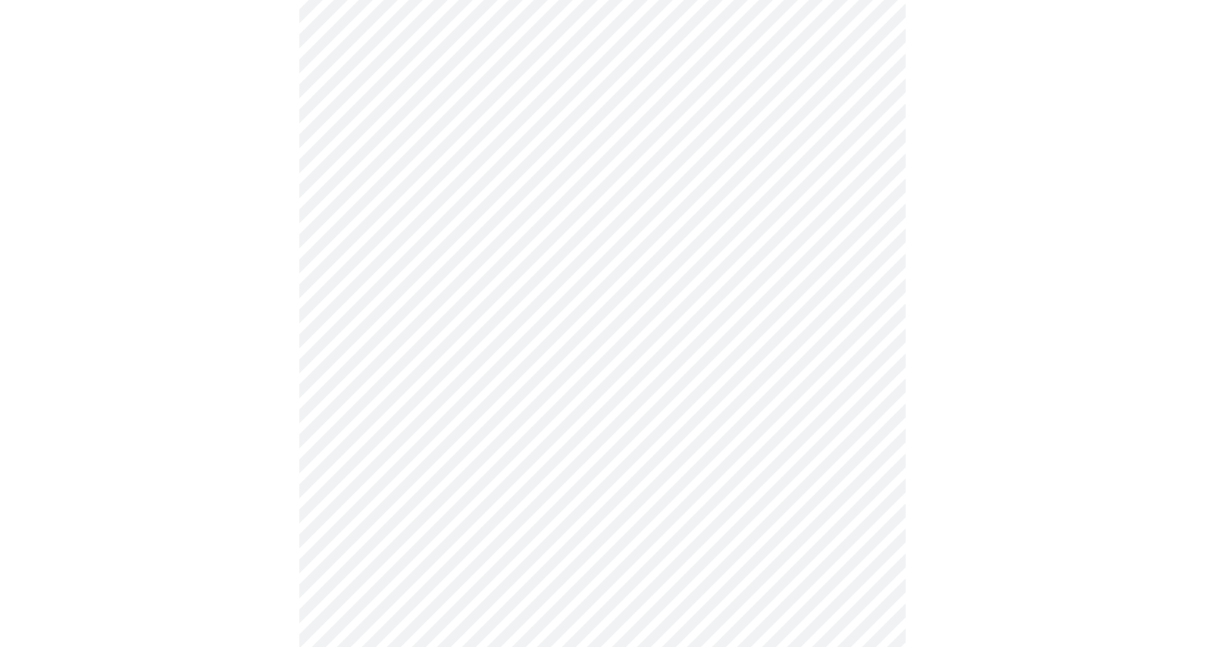
scroll to position [3998, 0]
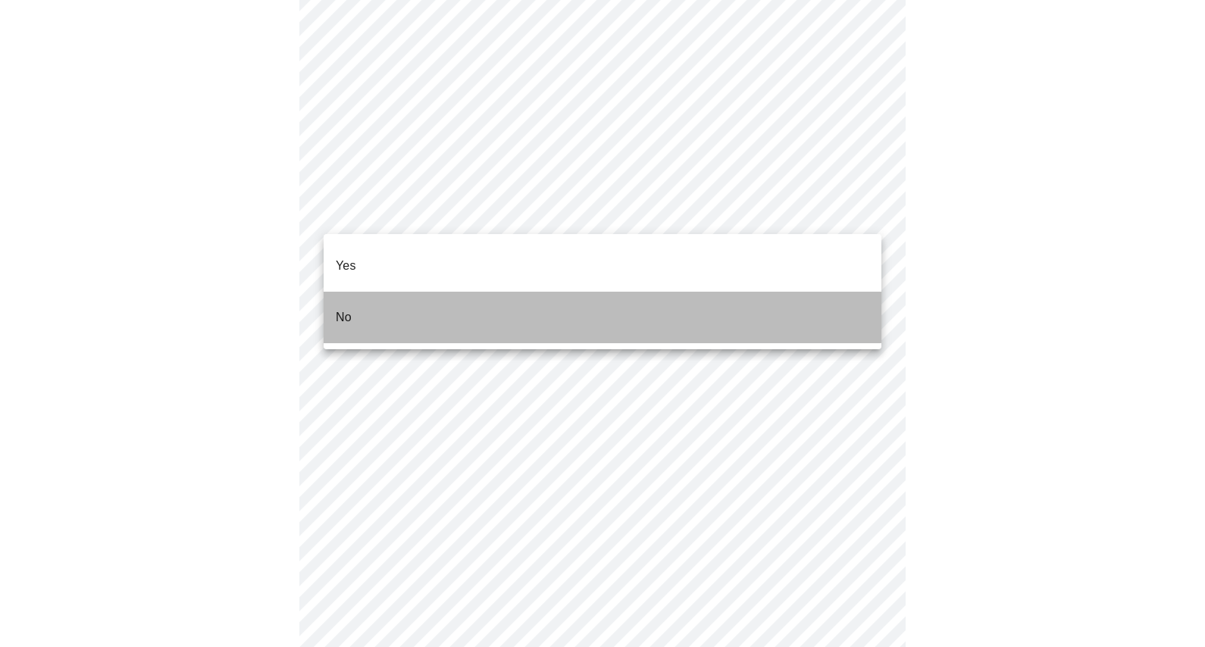
click at [538, 292] on li "No" at bounding box center [603, 318] width 558 height 52
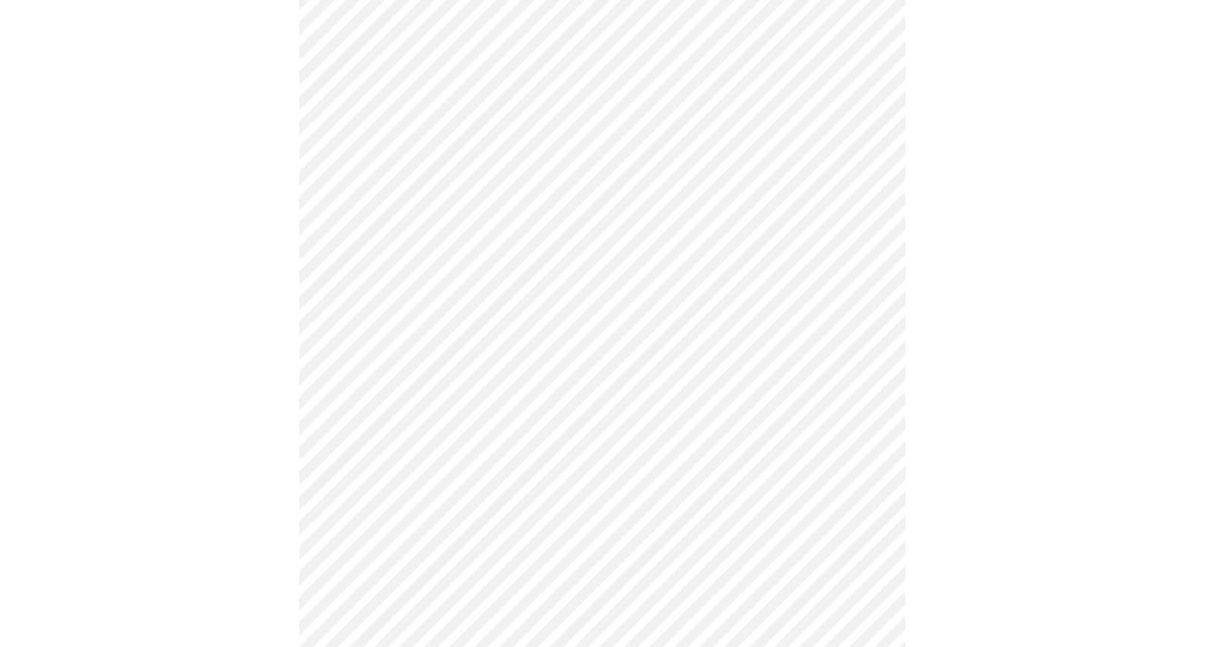
scroll to position [804, 0]
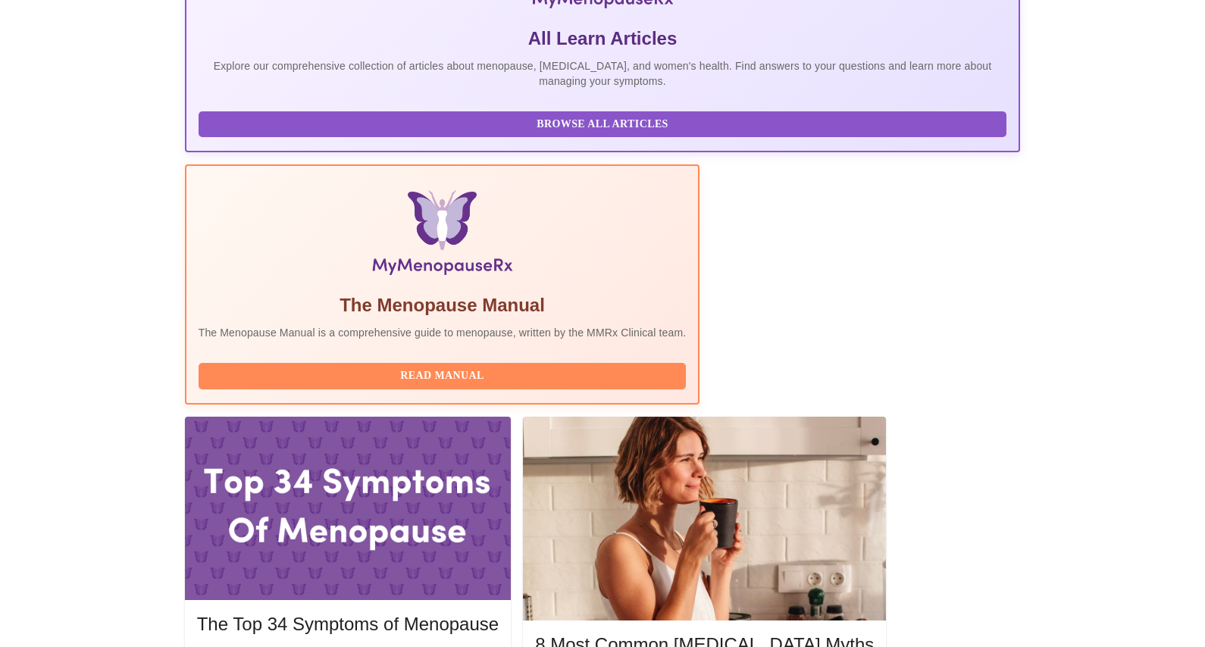
scroll to position [478, 0]
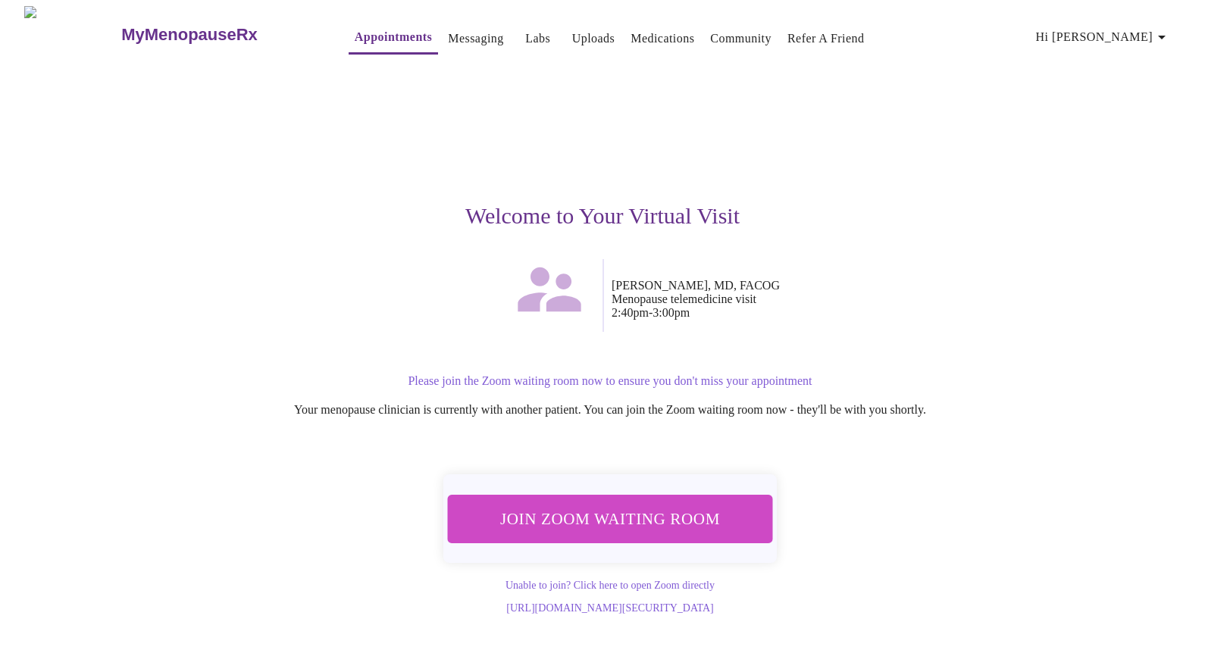
click at [572, 505] on span "Join Zoom Waiting Room" at bounding box center [610, 519] width 285 height 28
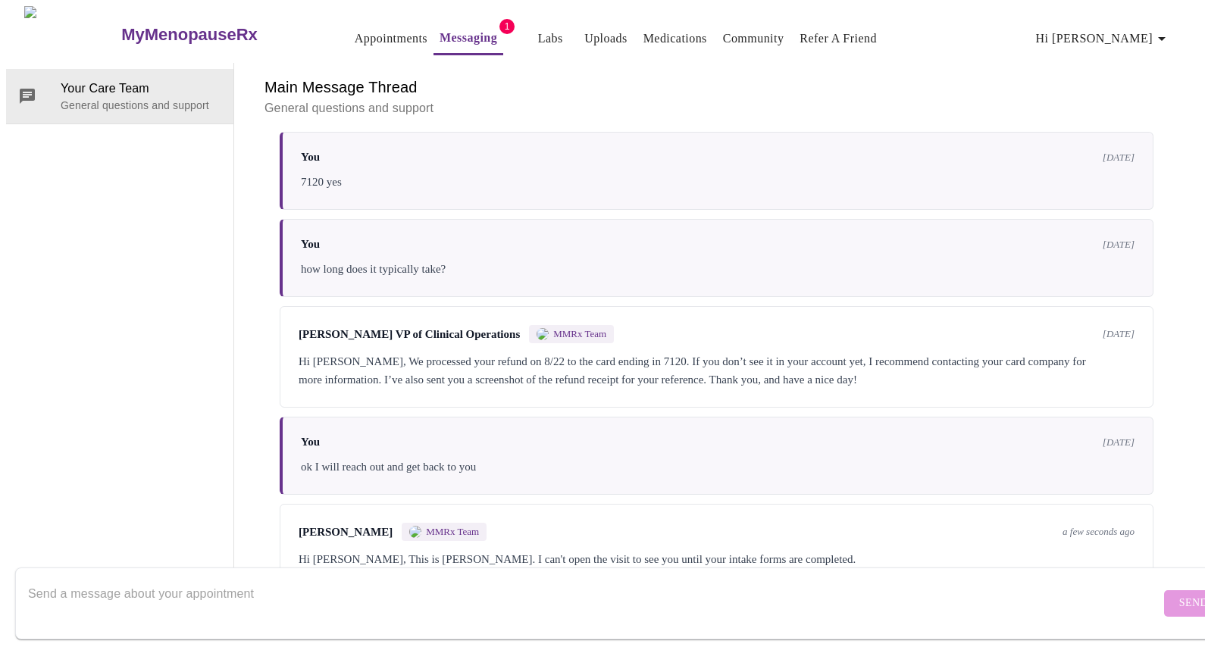
scroll to position [848, 0]
click at [774, 504] on div "Dr. Heather Krantz MMRx Team a few seconds ago Hi Josefa, This is Dr. Krantz. I…" at bounding box center [717, 545] width 874 height 83
click at [811, 426] on div "You 12 days ago ok I will reach out and get back to you" at bounding box center [717, 456] width 874 height 78
